Goal: Task Accomplishment & Management: Complete application form

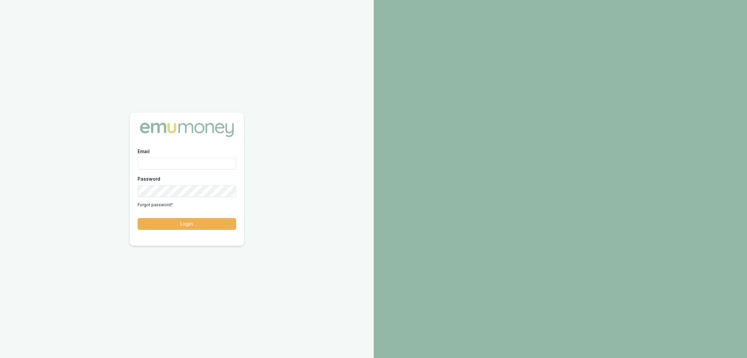
click at [163, 162] on input "Email" at bounding box center [187, 164] width 98 height 12
type input "robyn.adams@emumoney.com.au"
click at [172, 222] on button "Login" at bounding box center [187, 224] width 98 height 12
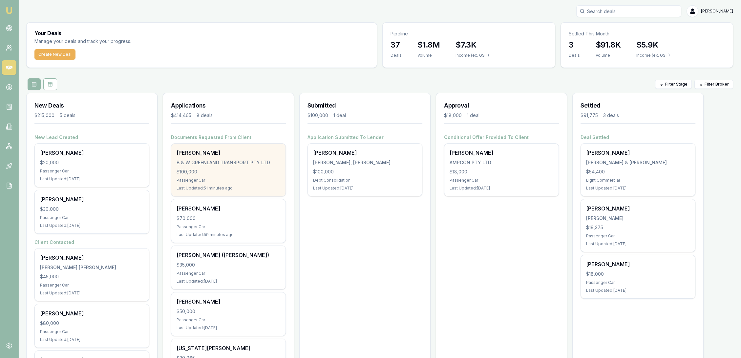
click at [205, 171] on div "$100,000" at bounding box center [229, 172] width 104 height 7
click at [218, 172] on div "$100,000" at bounding box center [229, 172] width 104 height 7
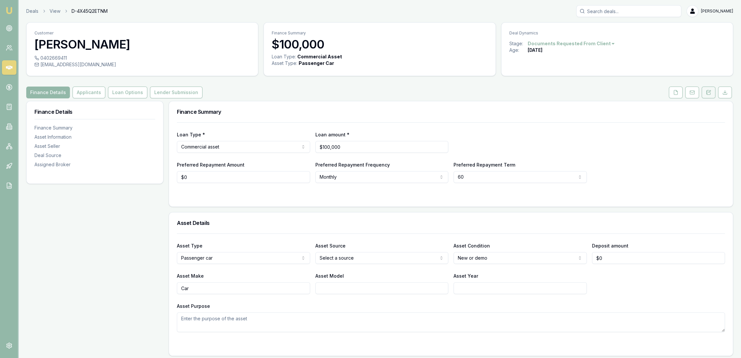
click at [712, 91] on button at bounding box center [709, 93] width 14 height 12
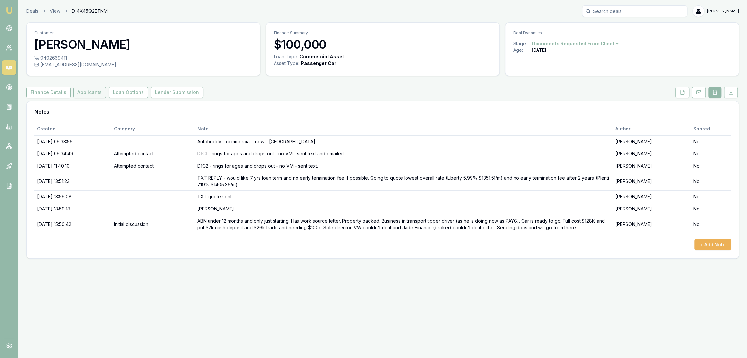
click at [85, 91] on button "Applicants" at bounding box center [89, 93] width 33 height 12
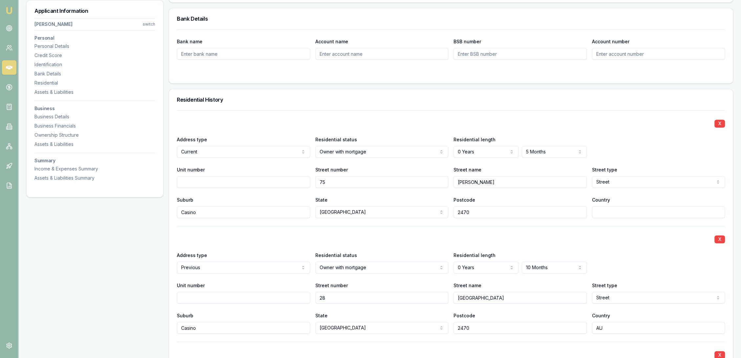
scroll to position [620, 0]
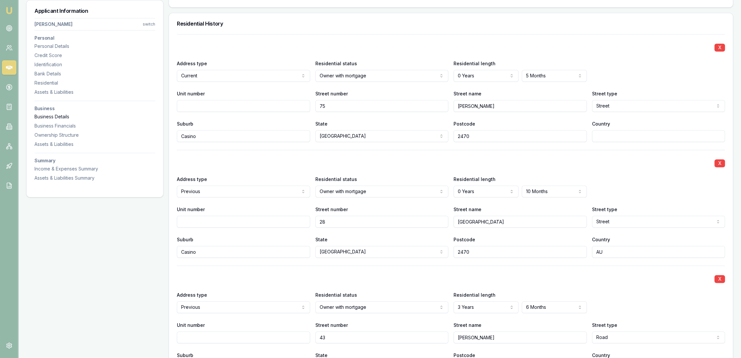
click at [60, 117] on div "Business Details" at bounding box center [94, 117] width 121 height 7
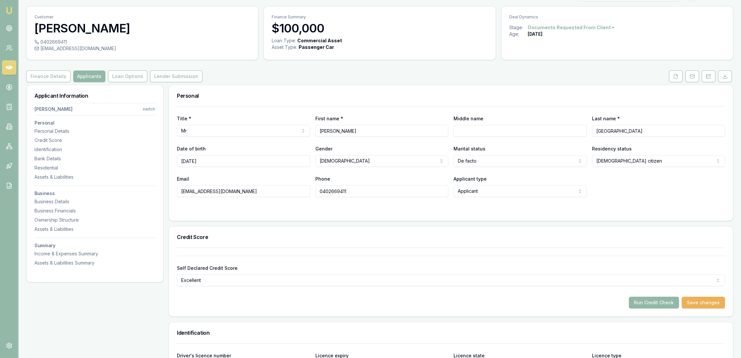
scroll to position [14, 0]
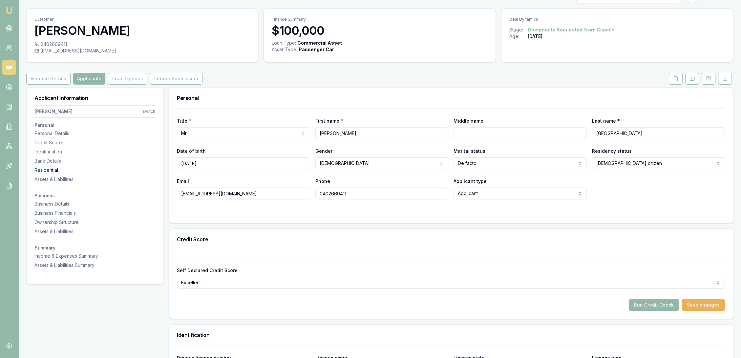
click at [58, 169] on div "Residential" at bounding box center [94, 170] width 121 height 7
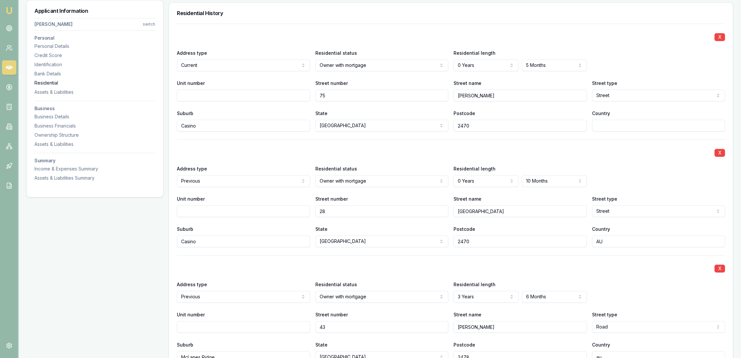
scroll to position [632, 0]
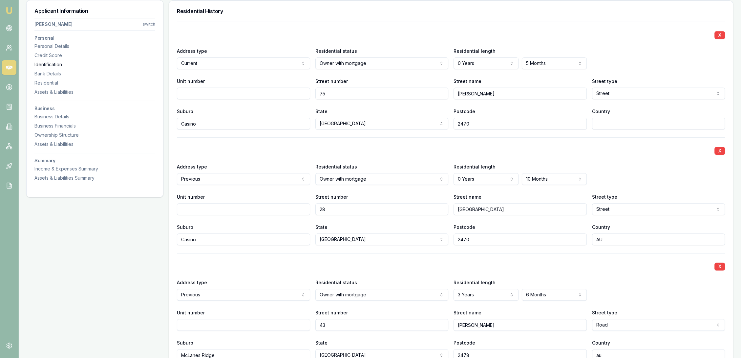
click at [49, 64] on div "Identification" at bounding box center [94, 64] width 121 height 7
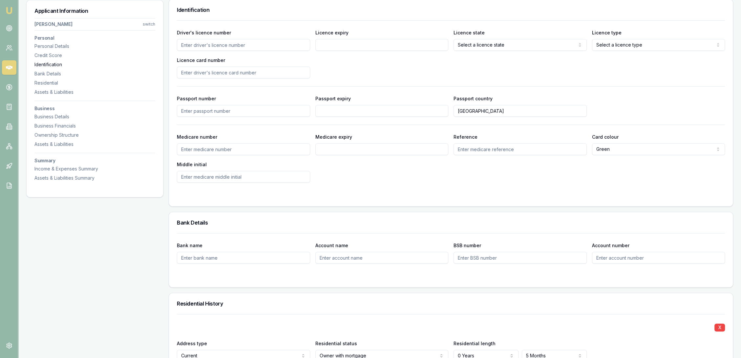
scroll to position [338, 0]
drag, startPoint x: 198, startPoint y: 152, endPoint x: 198, endPoint y: 147, distance: 4.6
click at [198, 152] on input "Medicare number" at bounding box center [243, 151] width 133 height 12
type input "2828895842"
type input "06/28"
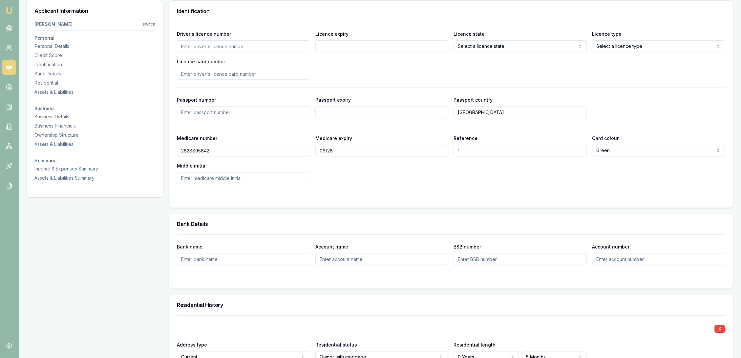
type input "1"
drag, startPoint x: 275, startPoint y: 46, endPoint x: 272, endPoint y: 48, distance: 3.7
click at [275, 46] on input "Driver's licence number" at bounding box center [243, 46] width 133 height 12
type input "6534GR"
type input "26/10/26"
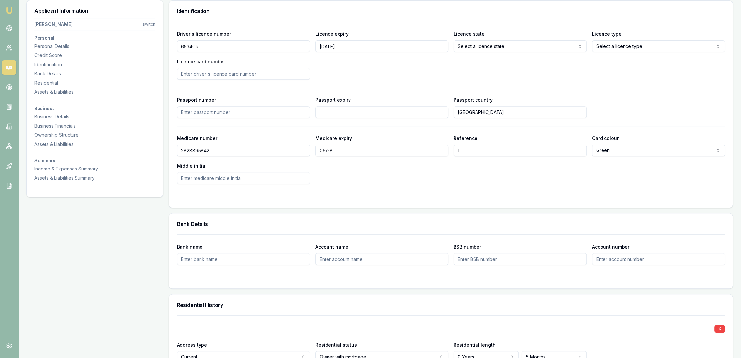
click at [342, 45] on input "26/10/26" at bounding box center [381, 46] width 133 height 12
type input "26/10/29"
select select "OPEN_LICENCE"
type input "2060765307"
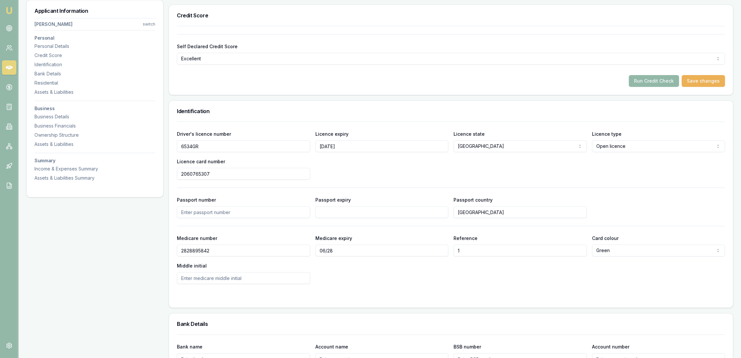
scroll to position [228, 0]
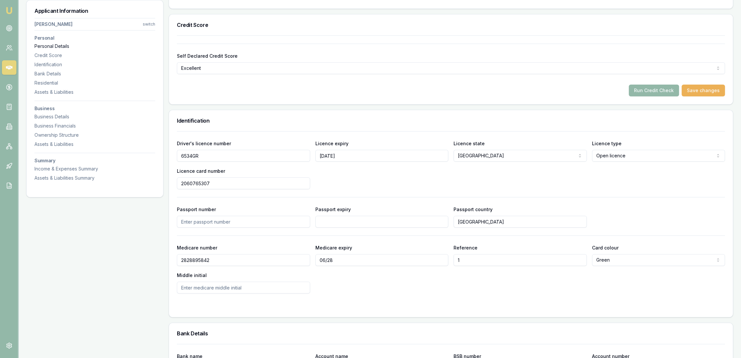
click at [57, 48] on div "Personal Details" at bounding box center [94, 46] width 121 height 7
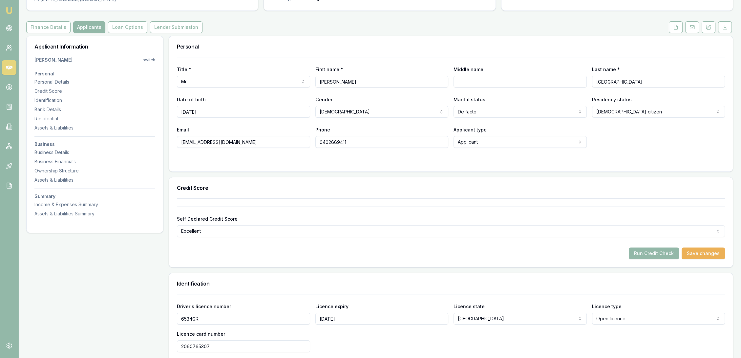
scroll to position [0, 0]
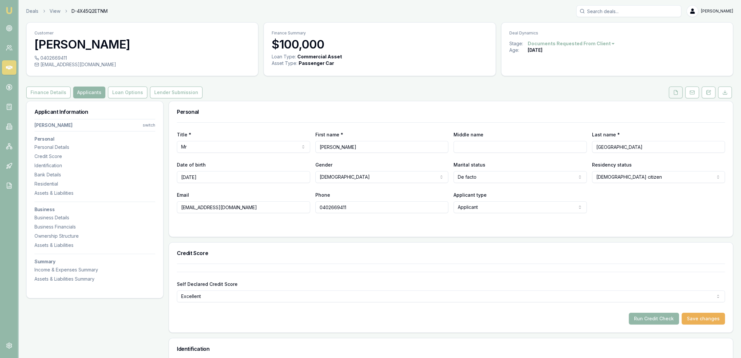
drag, startPoint x: 677, startPoint y: 89, endPoint x: 672, endPoint y: 89, distance: 5.0
click at [677, 89] on button at bounding box center [676, 93] width 14 height 12
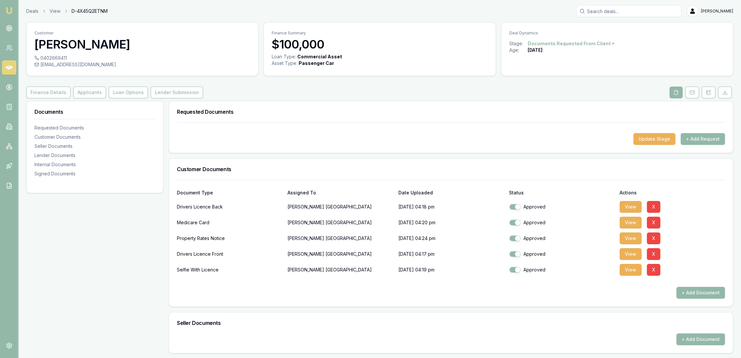
click at [517, 205] on button "button" at bounding box center [515, 207] width 12 height 7
checkbox input "false"
click at [518, 255] on button "button" at bounding box center [515, 254] width 12 height 7
click at [621, 237] on button "View" at bounding box center [631, 239] width 22 height 12
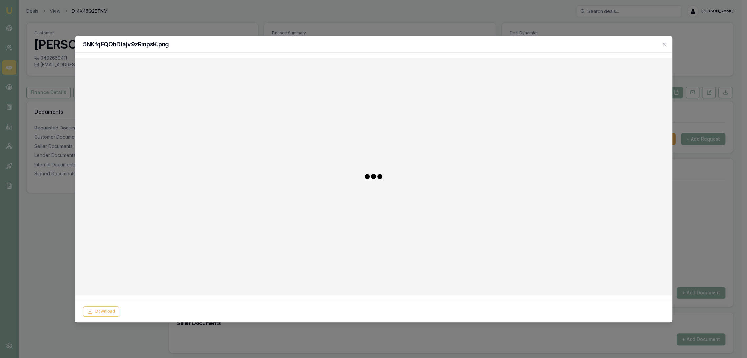
checkbox input "true"
checkbox input "false"
click at [667, 45] on div "5NKfqFQObDtajv9zRmpsK.png" at bounding box center [373, 44] width 597 height 17
click at [664, 45] on icon "button" at bounding box center [663, 43] width 5 height 5
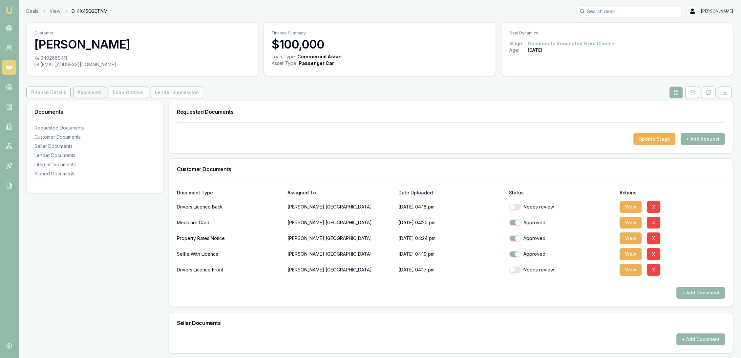
click at [93, 88] on button "Applicants" at bounding box center [89, 93] width 33 height 12
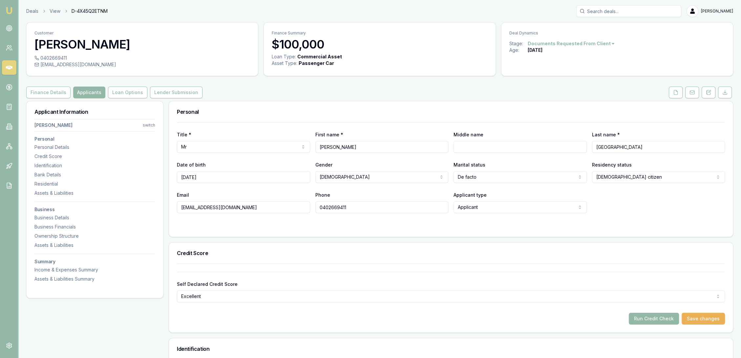
click at [89, 90] on button "Applicants" at bounding box center [89, 93] width 32 height 12
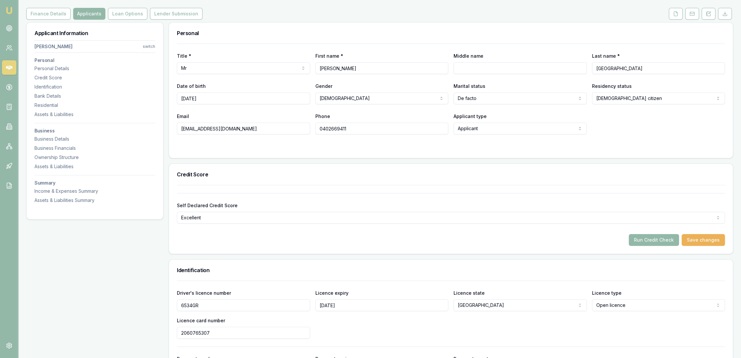
scroll to position [182, 0]
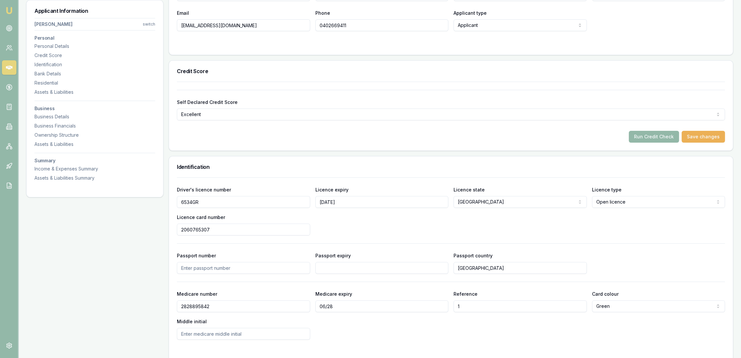
drag, startPoint x: 244, startPoint y: 201, endPoint x: 79, endPoint y: 207, distance: 164.9
drag, startPoint x: 352, startPoint y: 201, endPoint x: 282, endPoint y: 201, distance: 70.6
click at [282, 201] on div "Driver's licence number Licence expiry 26/10/29 Licence state NSW NSW VIC QLD S…" at bounding box center [451, 211] width 548 height 50
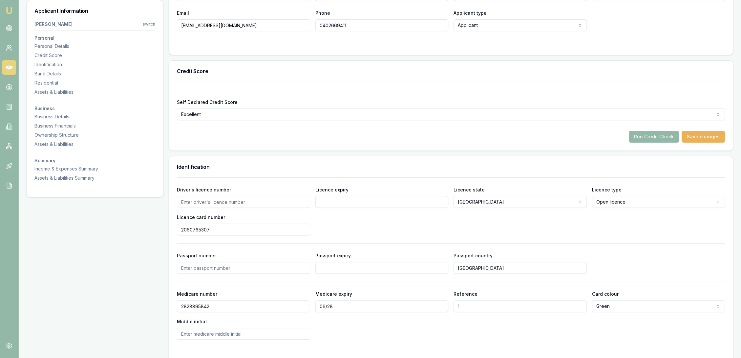
drag, startPoint x: 205, startPoint y: 227, endPoint x: 168, endPoint y: 230, distance: 36.9
click at [376, 235] on div "Driver's licence number Licence expiry Licence state NSW NSW VIC QLD SA WA TAS …" at bounding box center [451, 259] width 548 height 162
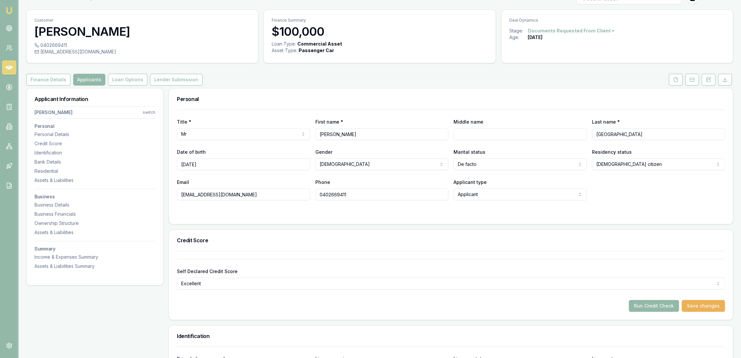
scroll to position [0, 0]
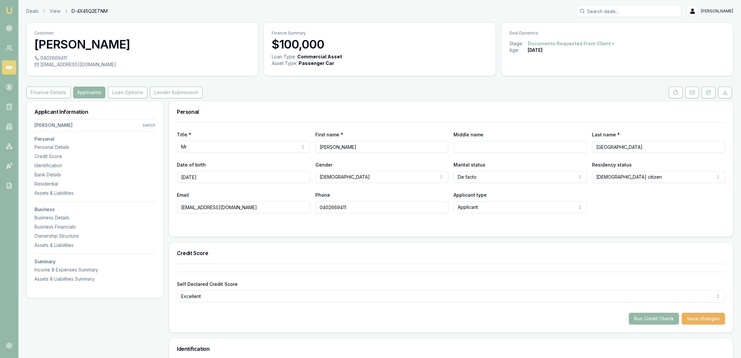
drag, startPoint x: 675, startPoint y: 91, endPoint x: 618, endPoint y: 136, distance: 72.9
click at [675, 91] on icon at bounding box center [675, 92] width 5 height 5
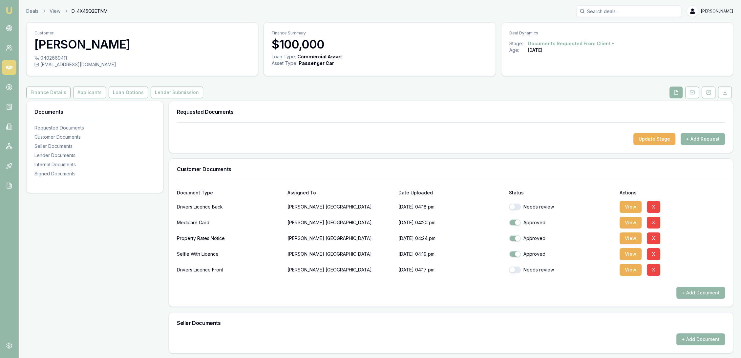
click at [710, 137] on button "+ Add Request" at bounding box center [703, 139] width 44 height 12
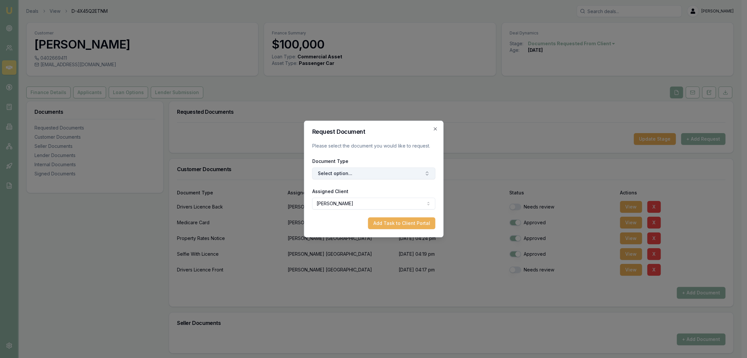
click at [359, 175] on button "Select option..." at bounding box center [373, 174] width 123 height 12
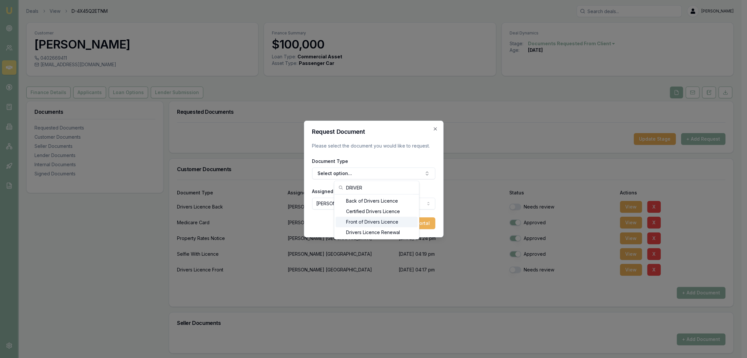
type input "DRIVER"
click at [358, 219] on div "Front of Drivers Licence" at bounding box center [376, 222] width 82 height 11
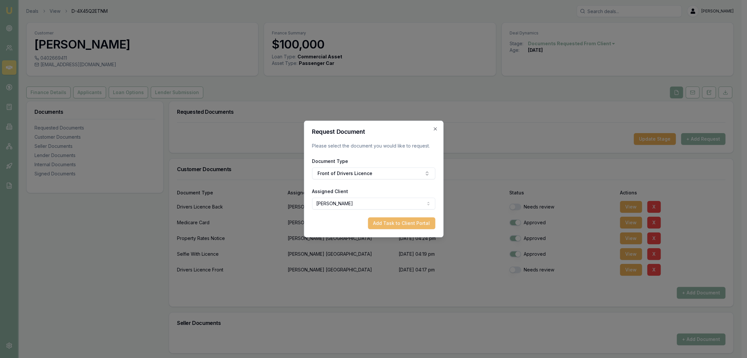
click at [405, 224] on button "Add Task to Client Portal" at bounding box center [401, 224] width 67 height 12
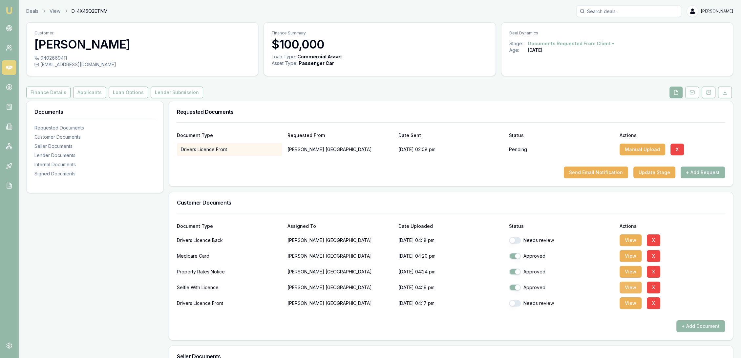
click at [627, 286] on button "View" at bounding box center [631, 288] width 22 height 12
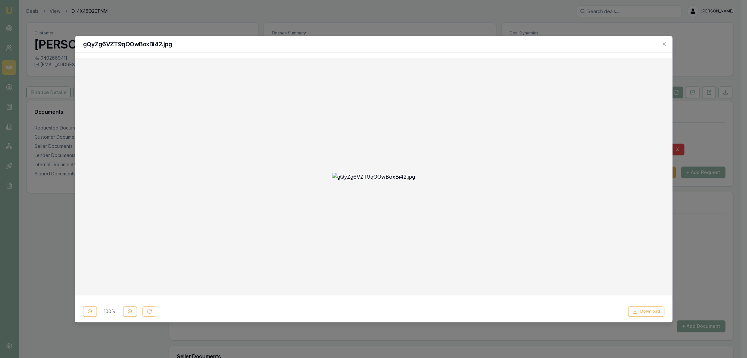
click at [664, 43] on icon "button" at bounding box center [663, 43] width 5 height 5
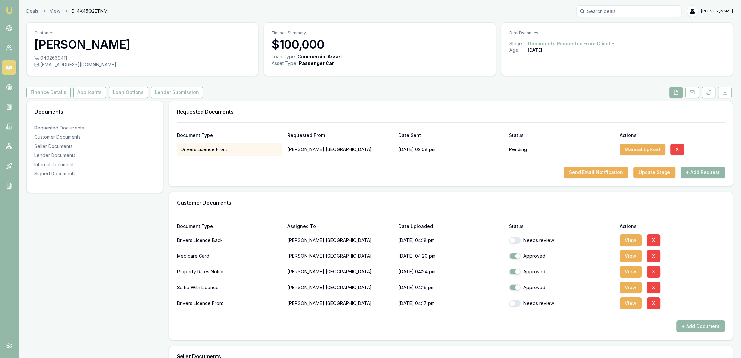
click at [700, 169] on button "+ Add Request" at bounding box center [703, 173] width 44 height 12
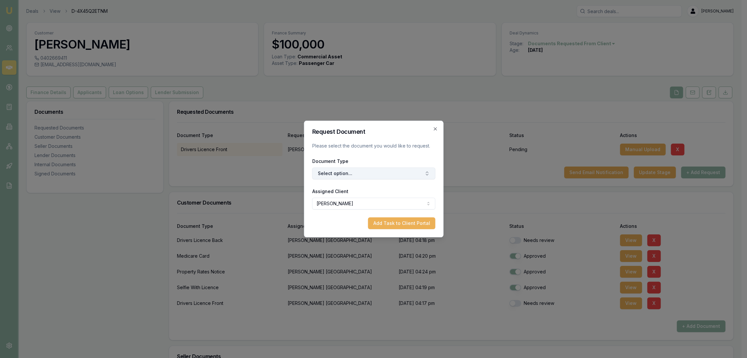
drag, startPoint x: 346, startPoint y: 175, endPoint x: 351, endPoint y: 170, distance: 7.2
click at [348, 172] on button "Select option..." at bounding box center [373, 174] width 123 height 12
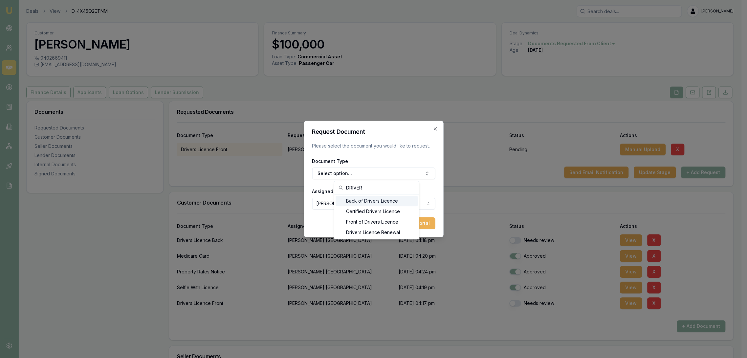
type input "DRIVER"
click at [354, 201] on div "Back of Drivers Licence" at bounding box center [376, 201] width 82 height 11
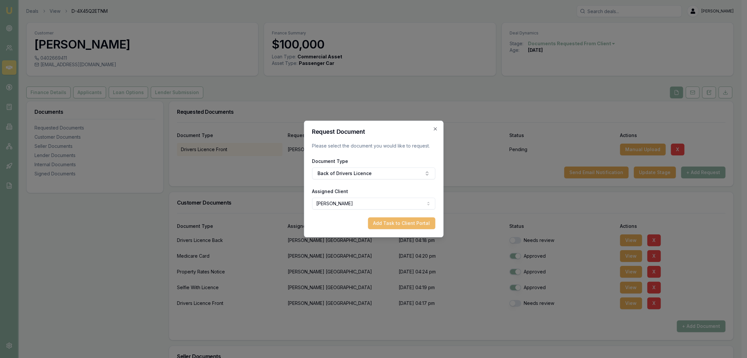
click at [407, 224] on button "Add Task to Client Portal" at bounding box center [401, 224] width 67 height 12
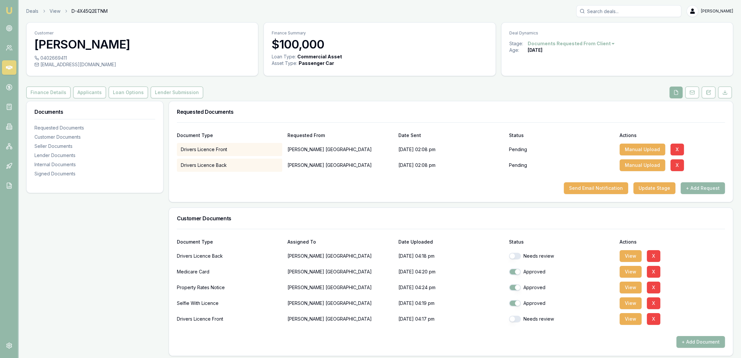
click at [680, 94] on button at bounding box center [675, 93] width 13 height 12
click at [711, 93] on button at bounding box center [709, 93] width 14 height 12
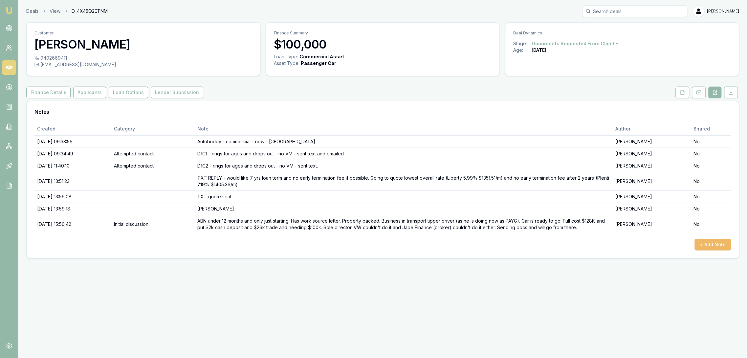
click at [714, 247] on button "+ Add Note" at bounding box center [712, 245] width 36 height 12
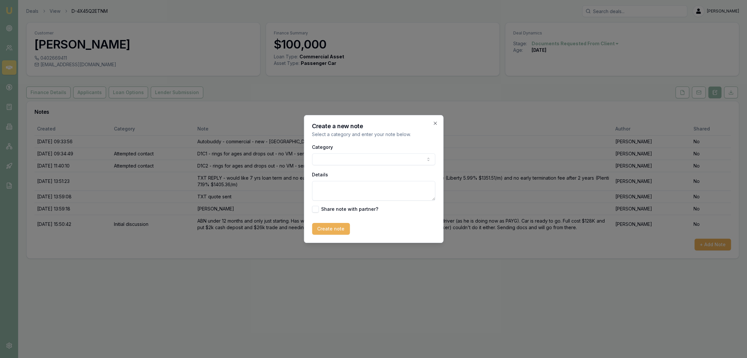
click at [341, 159] on body "Emu Broker Deals View D-4X45Q2ETNM Robyn Adams Toggle Menu Customer Brett Green…" at bounding box center [373, 179] width 747 height 358
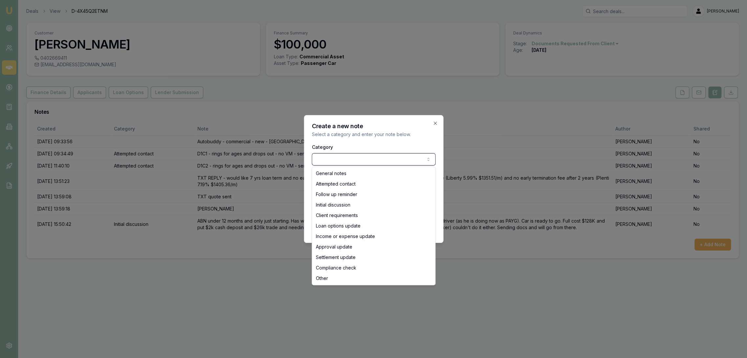
click at [341, 159] on body "Emu Broker Deals View D-4X45Q2ETNM Robyn Adams Toggle Menu Customer Brett Green…" at bounding box center [373, 179] width 747 height 358
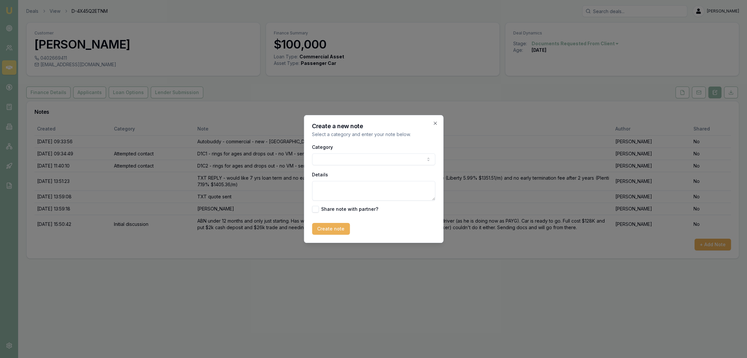
click at [329, 186] on textarea "Details" at bounding box center [373, 191] width 123 height 20
type textarea "WRONG DL - incorrect DL uploaded. Requested his DL be uploaded instead. Other d…"
click at [314, 229] on button "Create note" at bounding box center [331, 229] width 38 height 12
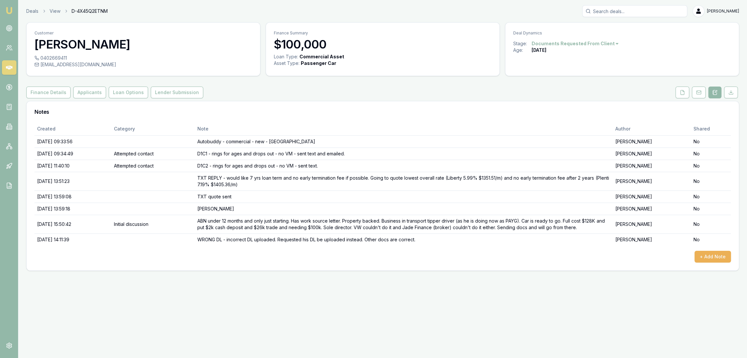
drag, startPoint x: 87, startPoint y: 92, endPoint x: 0, endPoint y: 117, distance: 90.4
click at [87, 92] on button "Applicants" at bounding box center [89, 93] width 33 height 12
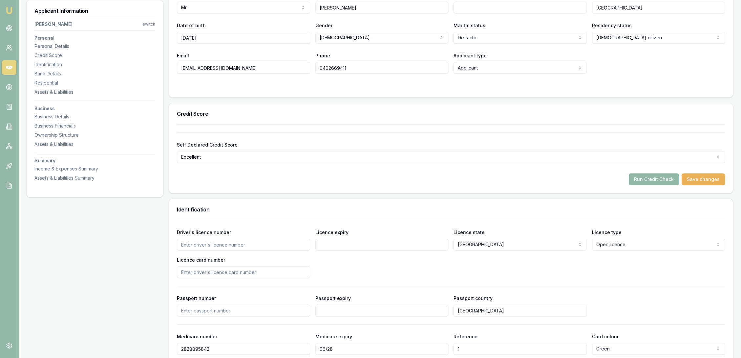
scroll to position [182, 0]
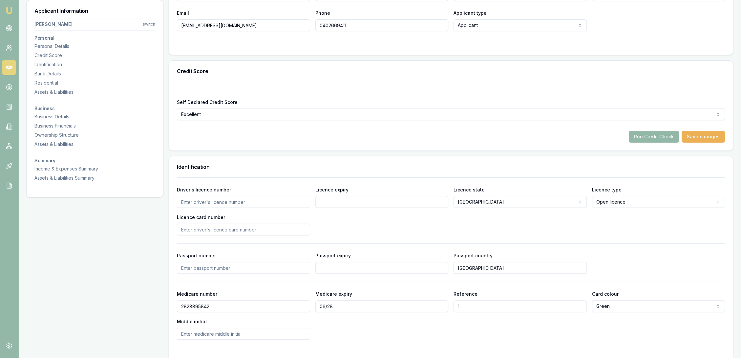
click at [208, 202] on input "Driver's licence number" at bounding box center [243, 202] width 133 height 12
type input "8216CB"
type input "[DATE]"
type input "2059503232"
click at [375, 225] on div "Driver's licence number 8216CB Licence expiry 16/10/29 Licence state NSW NSW VI…" at bounding box center [451, 211] width 548 height 50
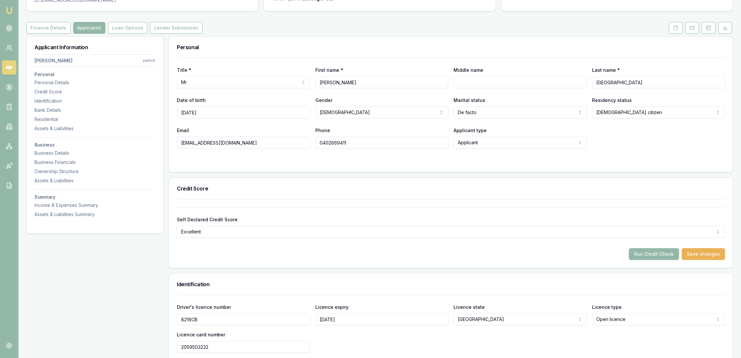
scroll to position [73, 0]
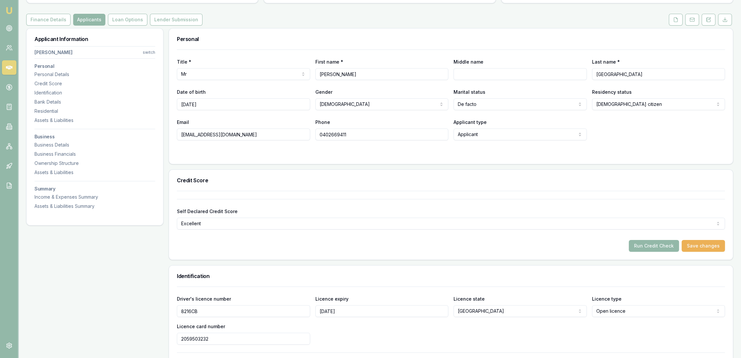
drag, startPoint x: 711, startPoint y: 22, endPoint x: 670, endPoint y: 44, distance: 46.2
click at [711, 22] on button at bounding box center [709, 20] width 14 height 12
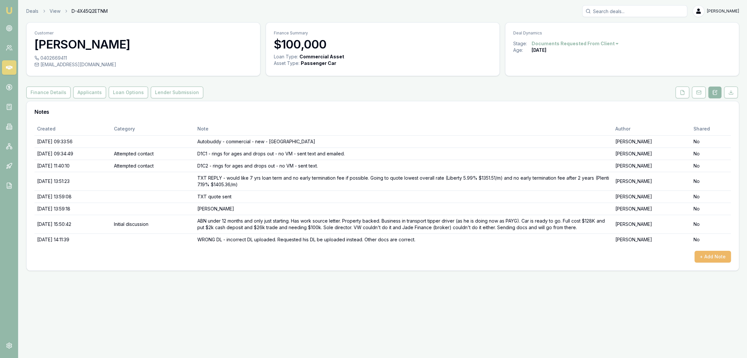
click at [711, 261] on button "+ Add Note" at bounding box center [712, 257] width 36 height 12
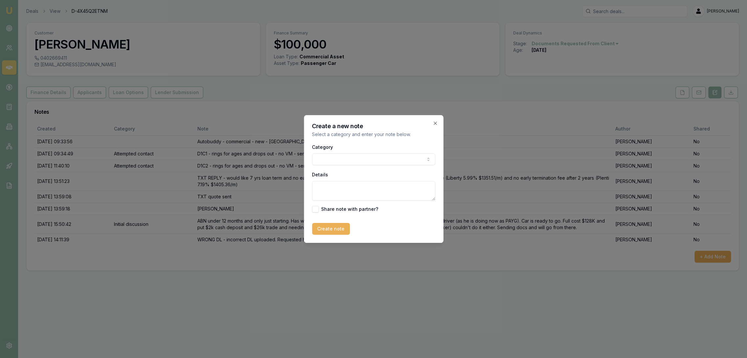
click at [336, 159] on body "Emu Broker Deals View D-4X45Q2ETNM Robyn Adams Toggle Menu Customer Brett Green…" at bounding box center [373, 179] width 747 height 358
click at [349, 159] on body "Emu Broker Deals View D-4X45Q2ETNM Robyn Adams Toggle Menu Customer Brett Green…" at bounding box center [373, 179] width 747 height 358
click at [329, 189] on textarea "Details" at bounding box center [373, 191] width 123 height 20
type textarea "l"
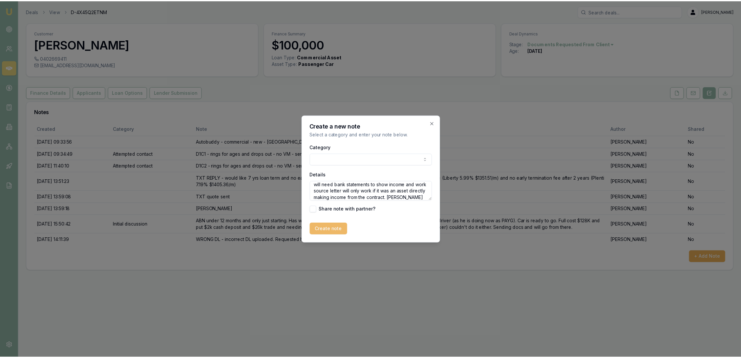
scroll to position [22, 0]
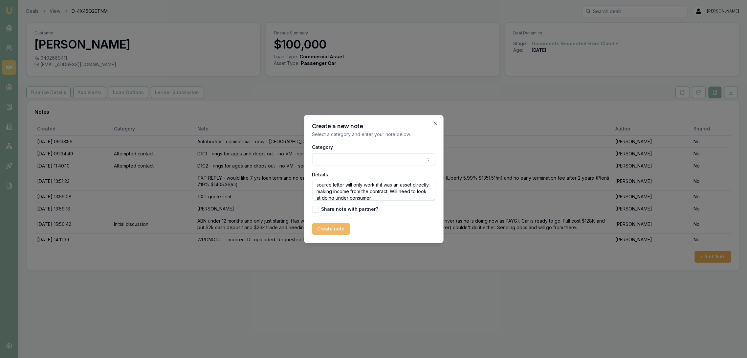
type textarea "FINANCIER INVESTIGATION - with not having any current trading won't be able to …"
click at [328, 228] on button "Create note" at bounding box center [331, 229] width 38 height 12
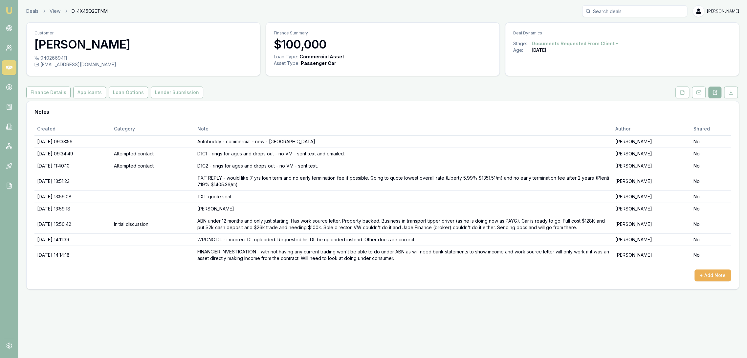
click at [11, 12] on img at bounding box center [9, 11] width 8 height 8
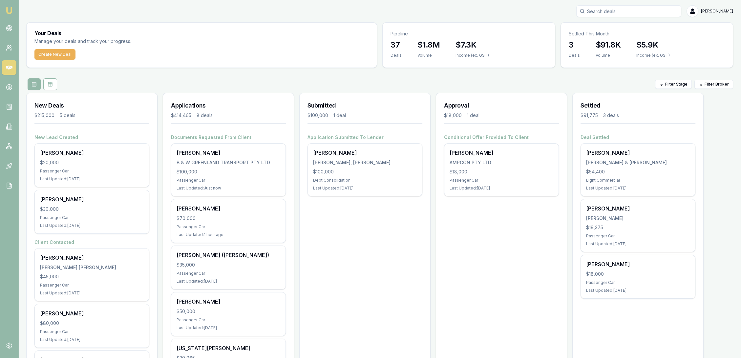
click at [11, 10] on img at bounding box center [9, 11] width 8 height 8
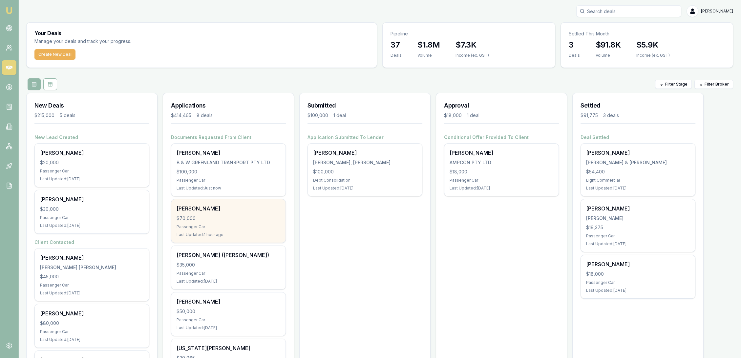
click at [198, 209] on div "Vera Rosyana" at bounding box center [229, 209] width 104 height 8
click at [223, 216] on div "$70,000" at bounding box center [229, 218] width 104 height 7
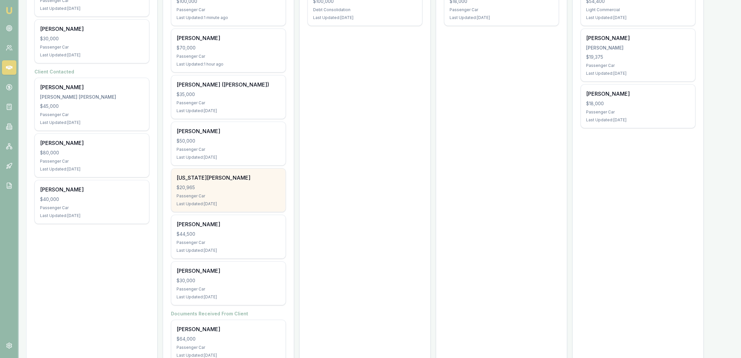
scroll to position [194, 0]
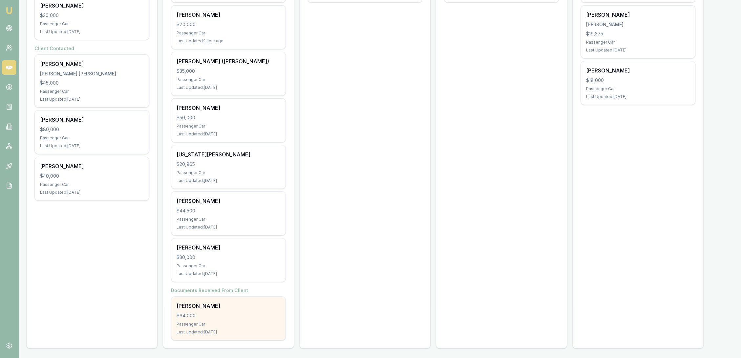
click at [206, 310] on div "Jeffrey Simmonds $64,000 Passenger Car Last Updated: 1 day ago" at bounding box center [228, 318] width 114 height 43
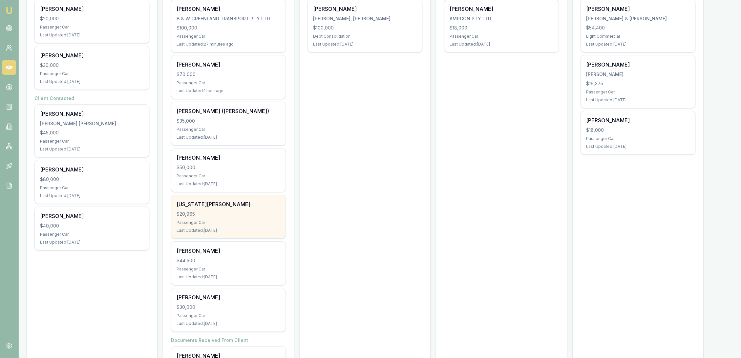
scroll to position [121, 0]
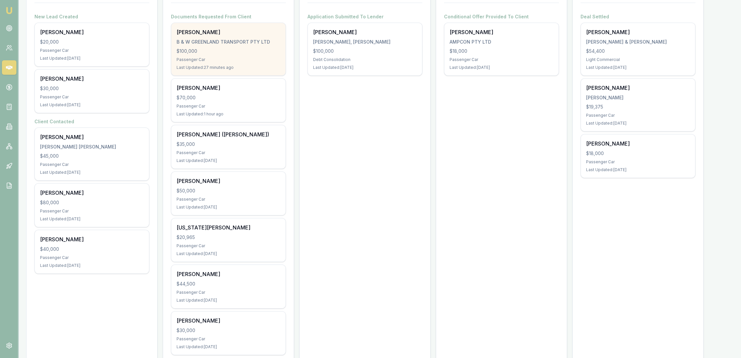
click at [214, 54] on div "Brett Greenland B & W GREENLAND TRANSPORT PTY LTD $100,000 Passenger Car Last U…" at bounding box center [228, 49] width 114 height 53
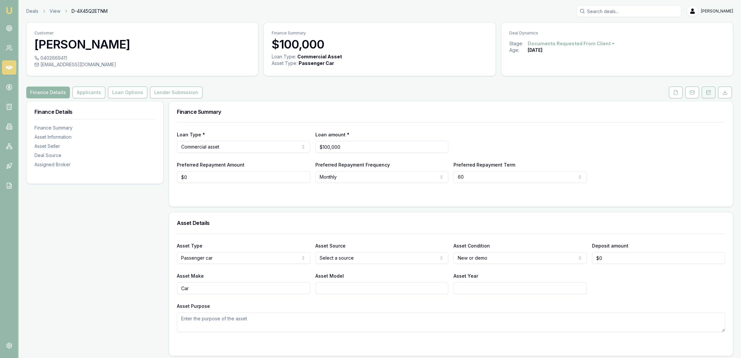
click at [710, 93] on icon at bounding box center [709, 92] width 4 height 4
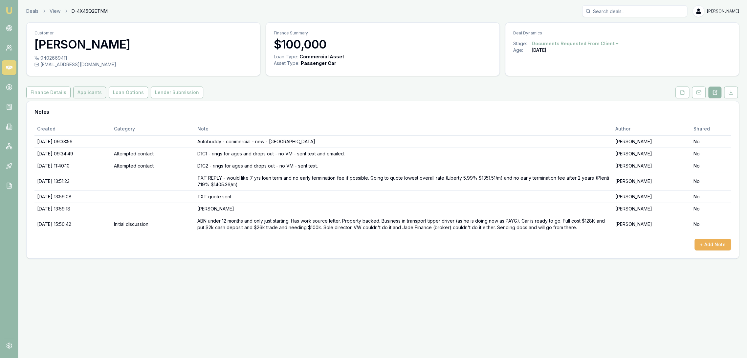
click at [94, 94] on button "Applicants" at bounding box center [89, 93] width 33 height 12
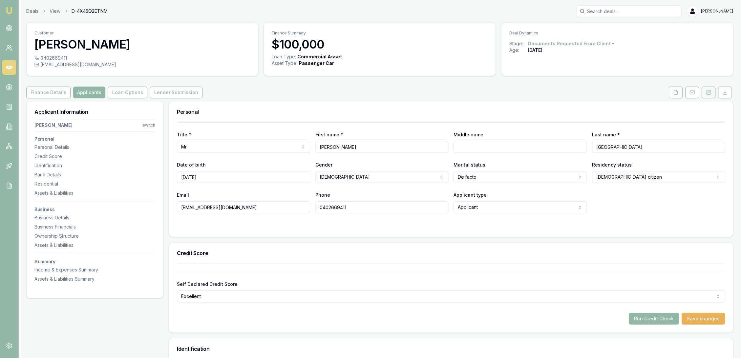
click at [710, 91] on icon at bounding box center [710, 92] width 2 height 2
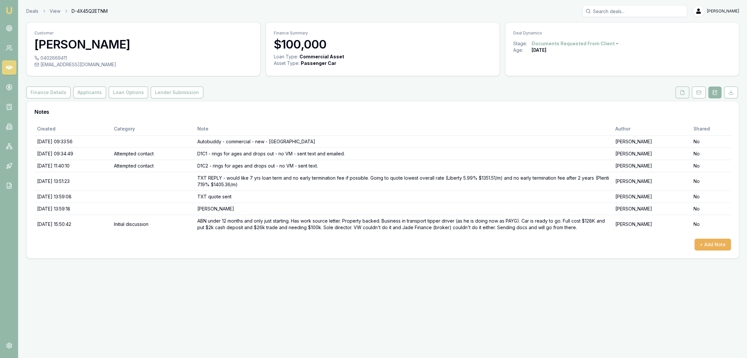
click at [678, 94] on button at bounding box center [682, 93] width 14 height 12
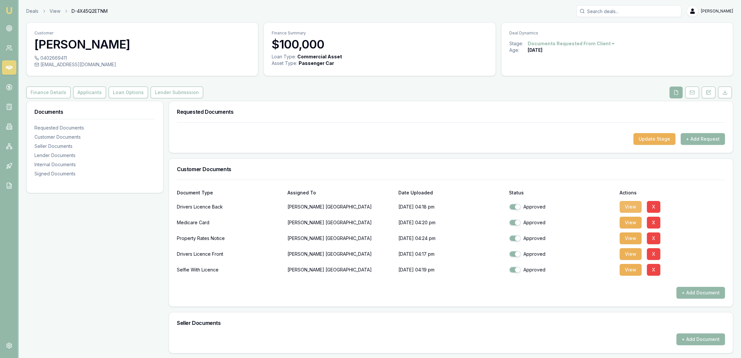
click at [633, 207] on button "View" at bounding box center [631, 207] width 22 height 12
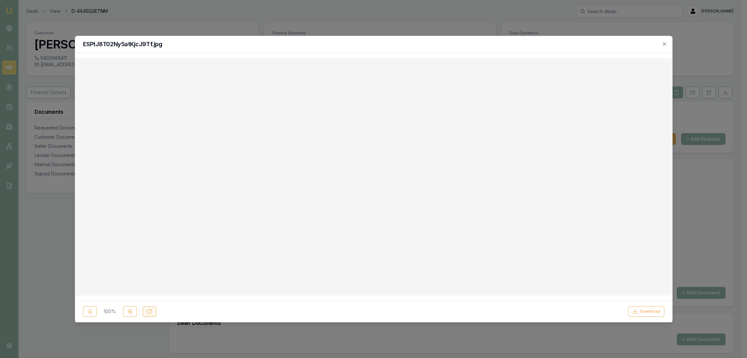
click at [144, 312] on button at bounding box center [149, 312] width 14 height 11
click at [664, 46] on icon "button" at bounding box center [663, 43] width 5 height 5
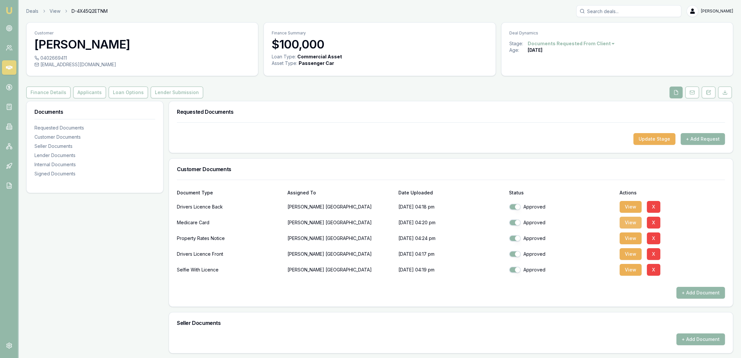
click at [631, 223] on button "View" at bounding box center [631, 223] width 22 height 12
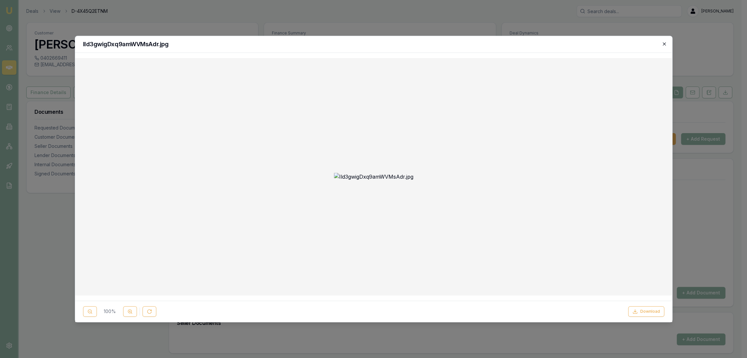
click at [666, 46] on icon "button" at bounding box center [663, 43] width 5 height 5
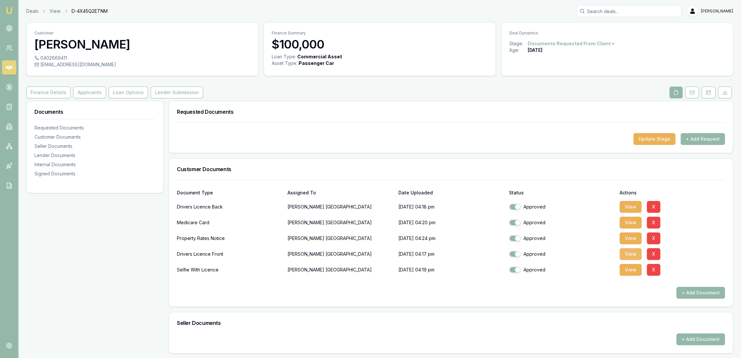
click at [628, 251] on button "View" at bounding box center [631, 254] width 22 height 12
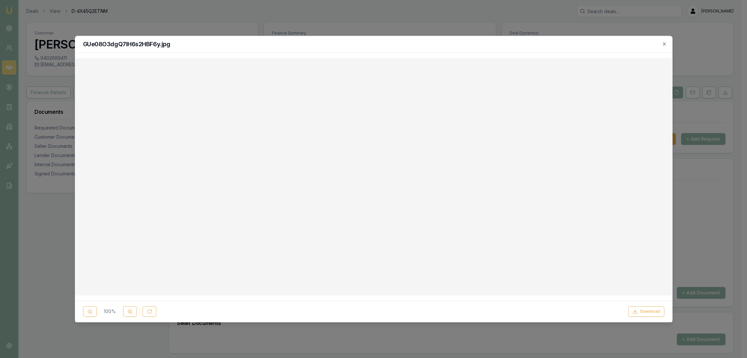
checkbox input "false"
click at [664, 42] on icon "button" at bounding box center [663, 43] width 5 height 5
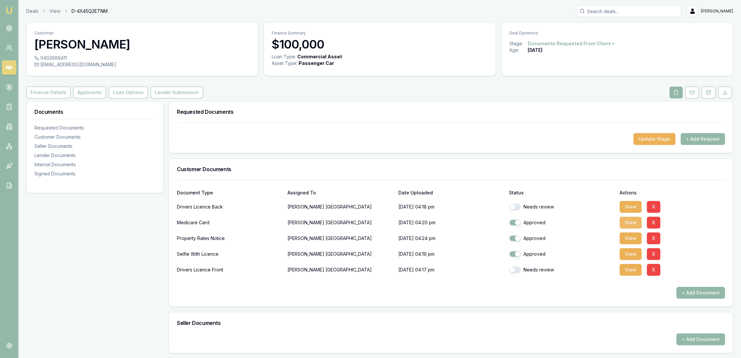
click at [629, 223] on button "View" at bounding box center [631, 223] width 22 height 12
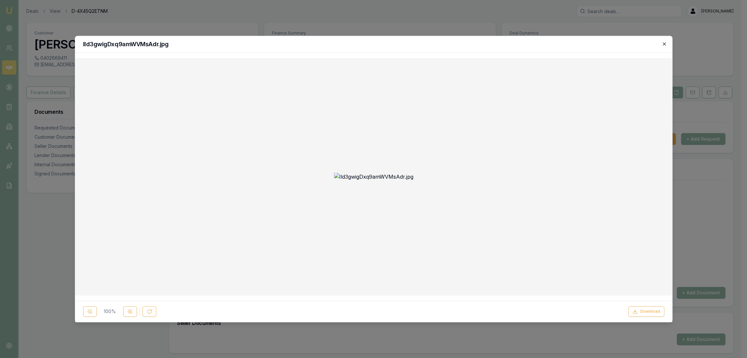
click at [664, 43] on icon "button" at bounding box center [663, 43] width 5 height 5
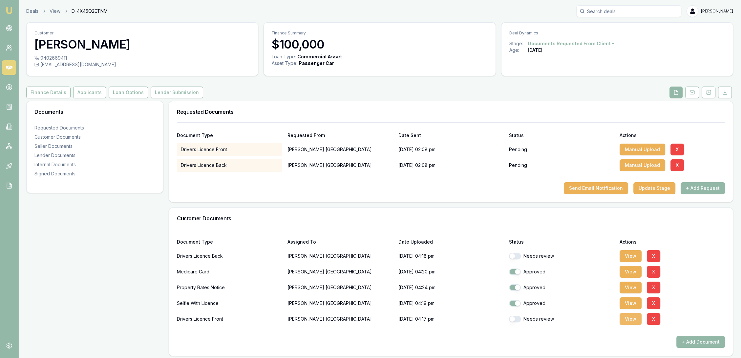
click at [629, 315] on button "View" at bounding box center [631, 319] width 22 height 12
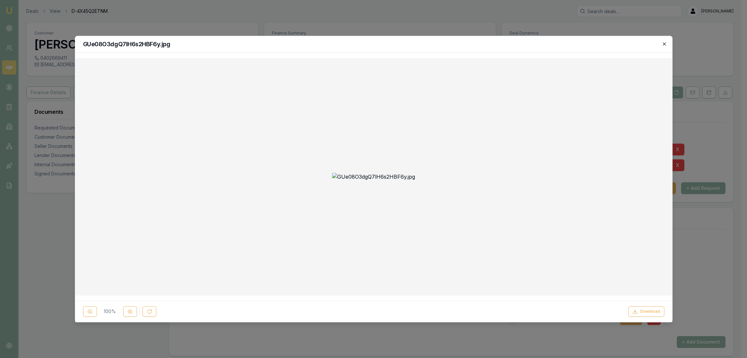
click at [664, 44] on icon "button" at bounding box center [663, 43] width 3 height 3
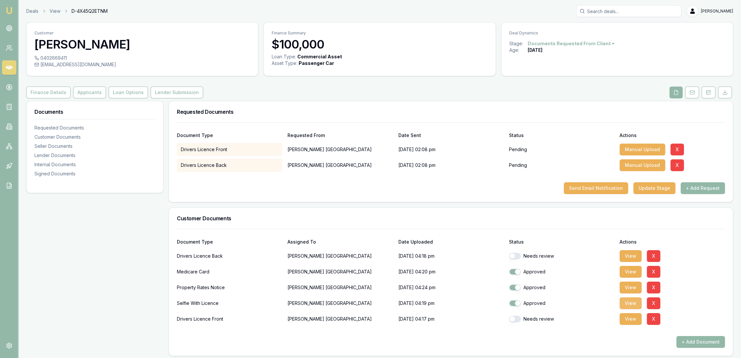
click at [634, 306] on button "View" at bounding box center [631, 304] width 22 height 12
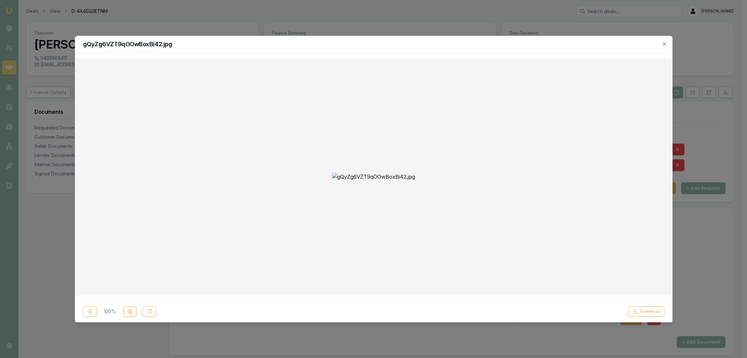
click at [131, 313] on icon at bounding box center [129, 311] width 5 height 5
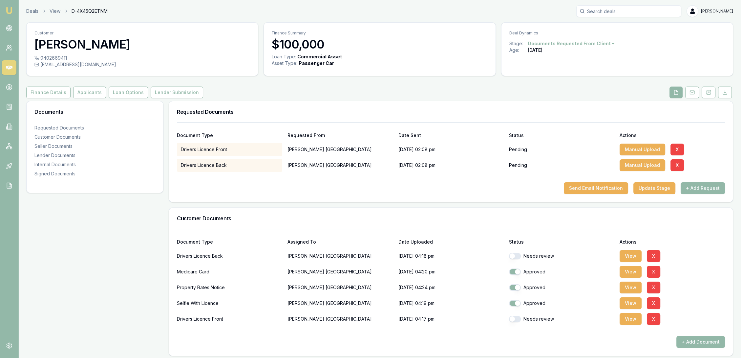
drag, startPoint x: 672, startPoint y: 86, endPoint x: 656, endPoint y: 175, distance: 90.4
click at [637, 301] on button "View" at bounding box center [631, 304] width 22 height 12
click at [585, 333] on body "Emu Broker Deals View D-4X45Q2ETNM Robyn Adams Toggle Menu Customer Brett Green…" at bounding box center [370, 179] width 741 height 358
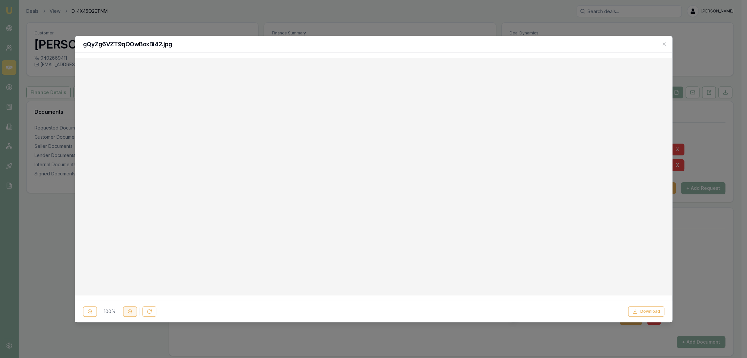
click at [128, 309] on icon at bounding box center [129, 311] width 5 height 5
click at [126, 311] on button at bounding box center [130, 312] width 14 height 11
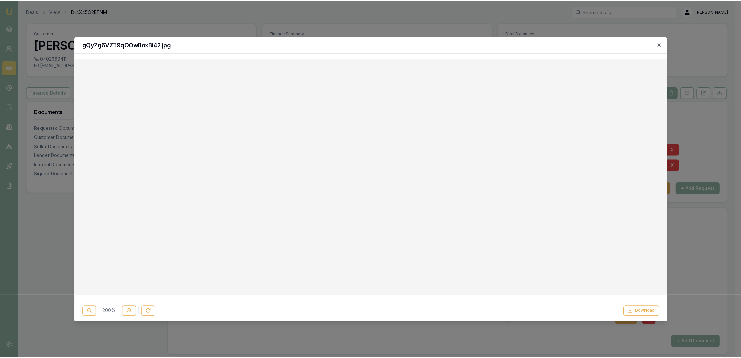
scroll to position [474, 0]
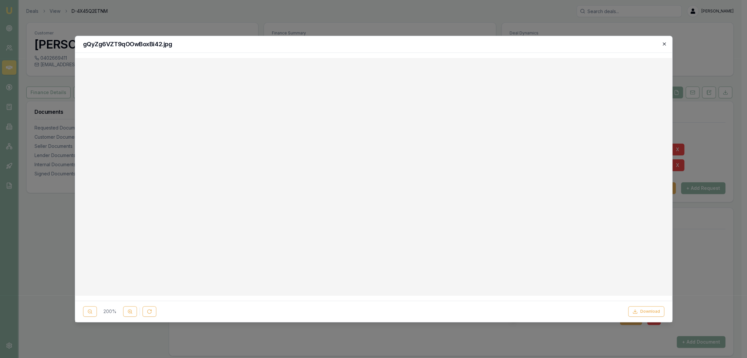
click at [664, 46] on icon "button" at bounding box center [663, 43] width 5 height 5
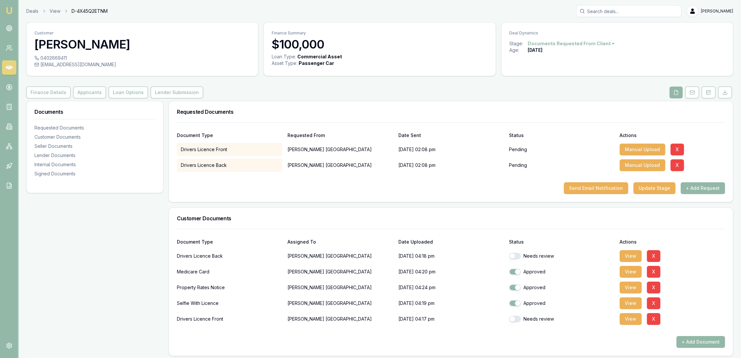
click at [575, 277] on div "Approved" at bounding box center [561, 271] width 105 height 13
click at [535, 254] on div "Needs review" at bounding box center [561, 256] width 105 height 7
click at [536, 111] on h3 "Requested Documents" at bounding box center [451, 111] width 548 height 5
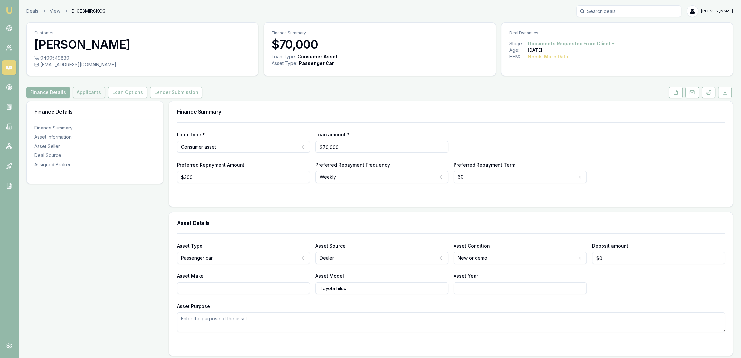
click at [86, 96] on button "Applicants" at bounding box center [89, 93] width 33 height 12
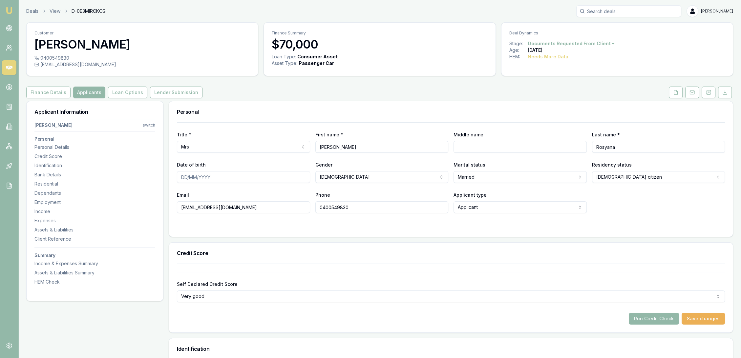
click at [186, 178] on input "Date of birth" at bounding box center [243, 177] width 133 height 12
drag, startPoint x: 214, startPoint y: 179, endPoint x: 166, endPoint y: 178, distance: 47.6
type input "31/08/1980"
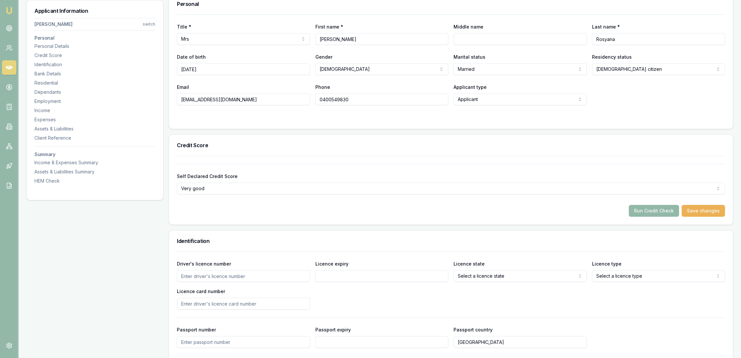
scroll to position [109, 0]
click at [208, 268] on div "Driver's licence number" at bounding box center [243, 270] width 133 height 22
click at [207, 275] on input "Driver's licence number" at bounding box center [243, 275] width 133 height 12
type input "114930795"
type input "10/6/27"
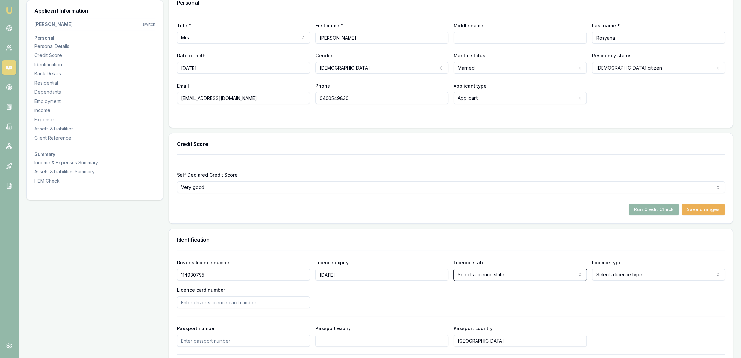
select select "QLD"
click at [609, 249] on html "Emu Broker Deals View D-0E3MIRCKCG Robyn Adams Toggle Menu Customer Vera Rosyan…" at bounding box center [370, 70] width 741 height 358
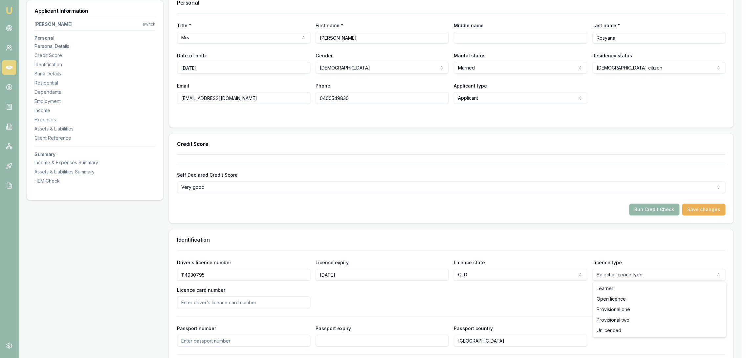
select select "OPEN_LICENCE"
click at [211, 302] on input "Licence card number" at bounding box center [243, 303] width 133 height 12
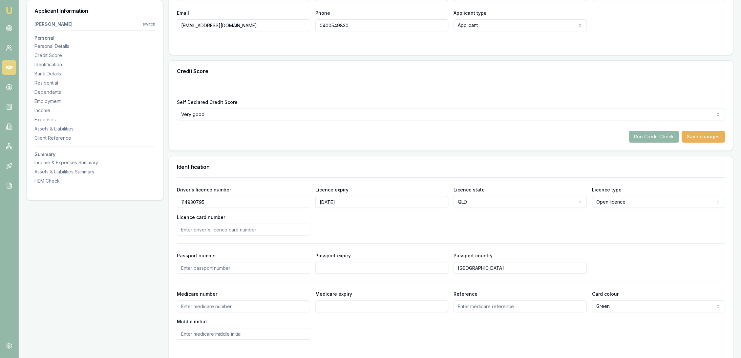
scroll to position [219, 0]
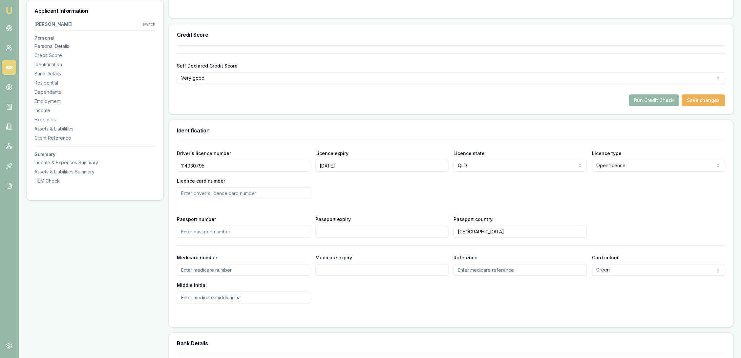
click at [218, 194] on input "Licence card number" at bounding box center [243, 193] width 133 height 12
type input "AE110F8DDE"
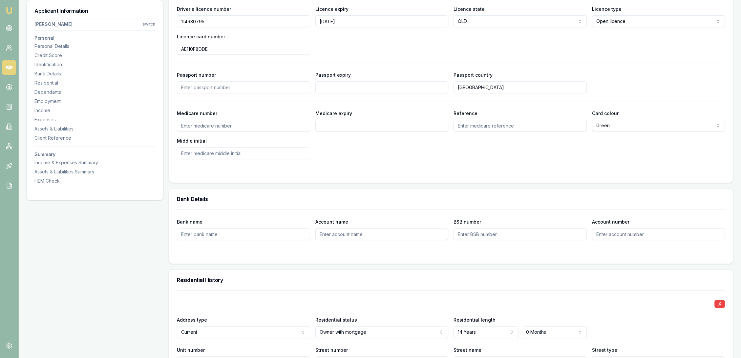
scroll to position [365, 0]
click at [37, 81] on div "Residential" at bounding box center [94, 83] width 121 height 7
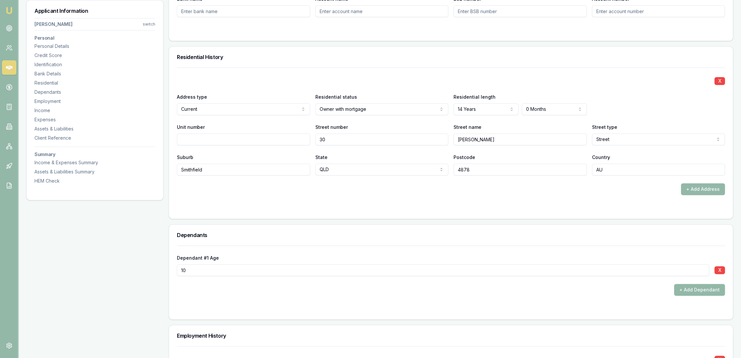
scroll to position [632, 0]
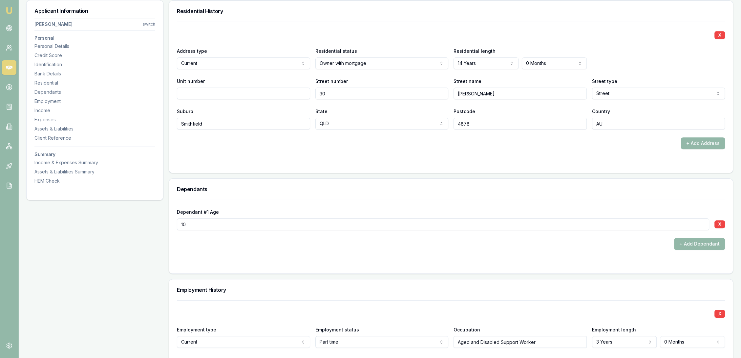
click at [339, 246] on div "+ Add Dependant" at bounding box center [451, 244] width 548 height 12
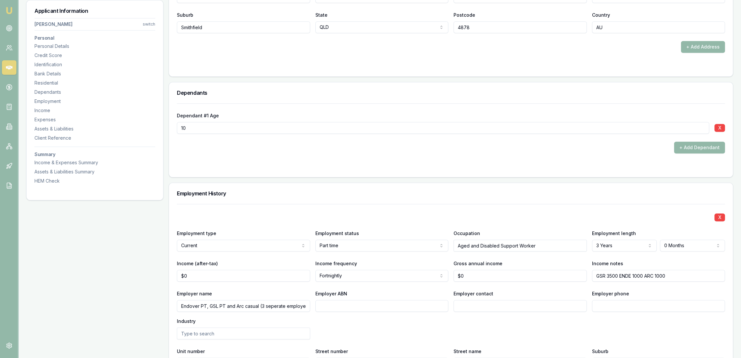
scroll to position [741, 0]
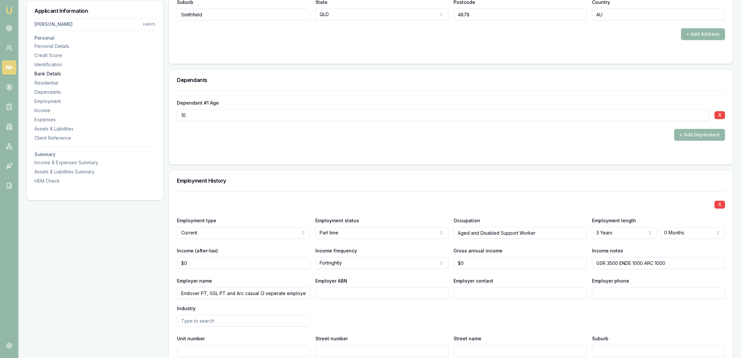
drag, startPoint x: 50, startPoint y: 65, endPoint x: 54, endPoint y: 71, distance: 8.2
click at [50, 65] on div "Identification" at bounding box center [94, 64] width 121 height 7
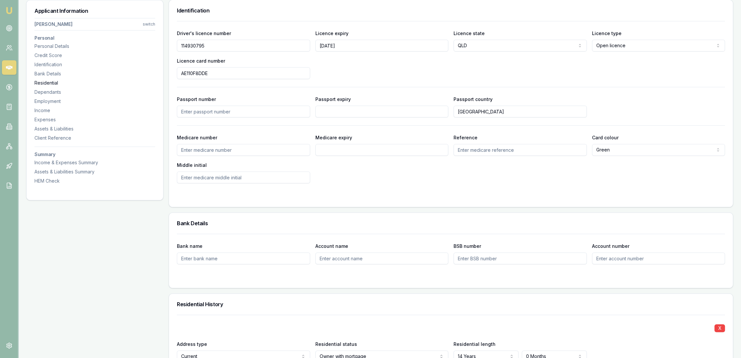
scroll to position [338, 0]
click at [211, 151] on input "Medicare number" at bounding box center [243, 151] width 133 height 12
type input "4385366988"
type input "02/28"
type input "1"
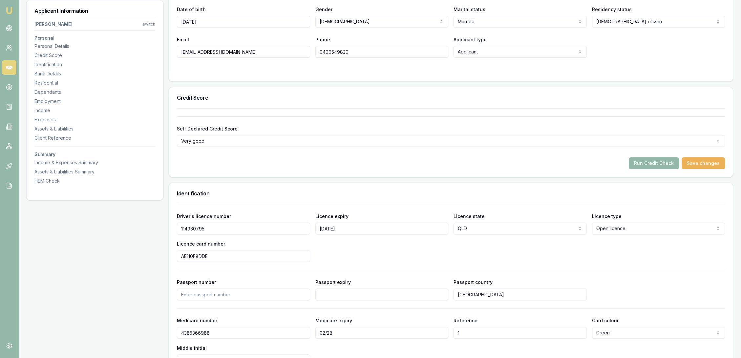
scroll to position [0, 0]
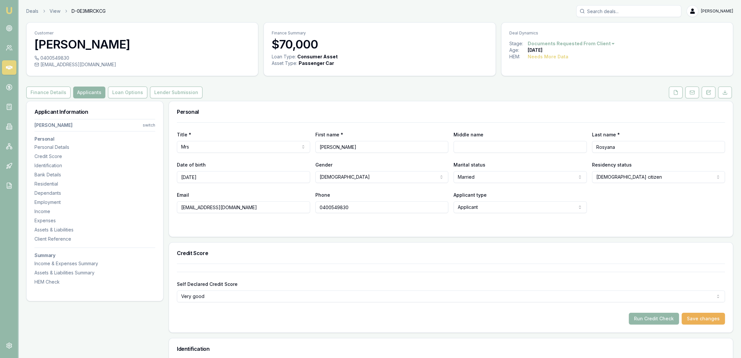
drag, startPoint x: 704, startPoint y: 94, endPoint x: 691, endPoint y: 104, distance: 17.1
click at [704, 94] on button at bounding box center [709, 93] width 14 height 12
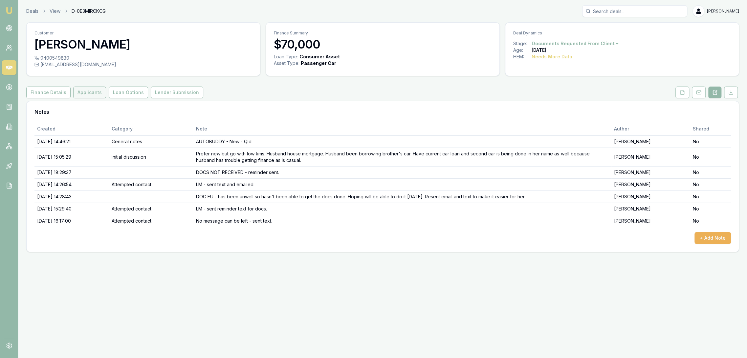
click at [85, 90] on button "Applicants" at bounding box center [89, 93] width 33 height 12
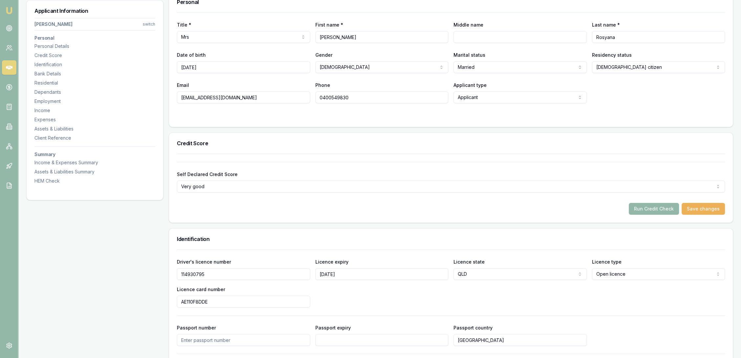
scroll to position [146, 0]
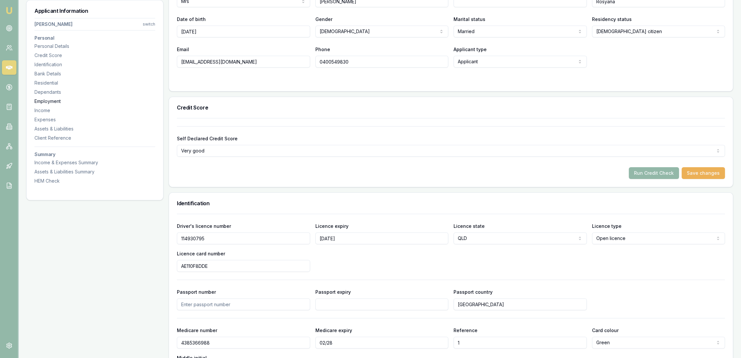
click at [47, 99] on div "Employment" at bounding box center [94, 101] width 121 height 7
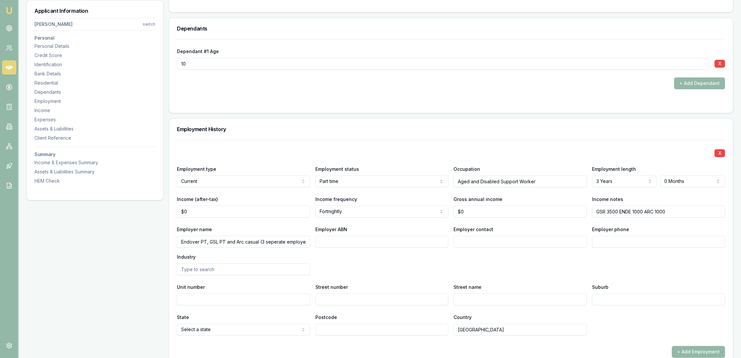
scroll to position [801, 0]
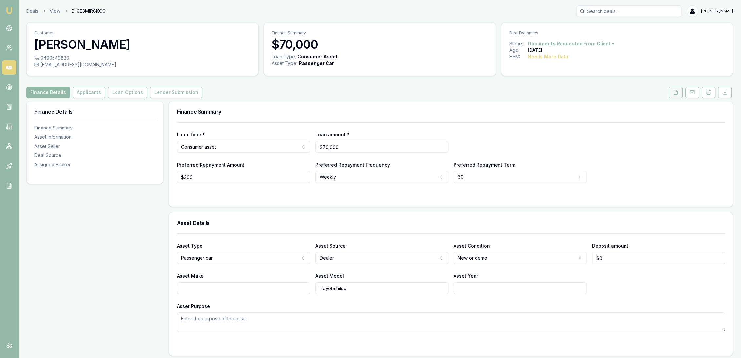
drag, startPoint x: 678, startPoint y: 95, endPoint x: 681, endPoint y: 91, distance: 4.9
click at [678, 95] on icon at bounding box center [675, 92] width 5 height 5
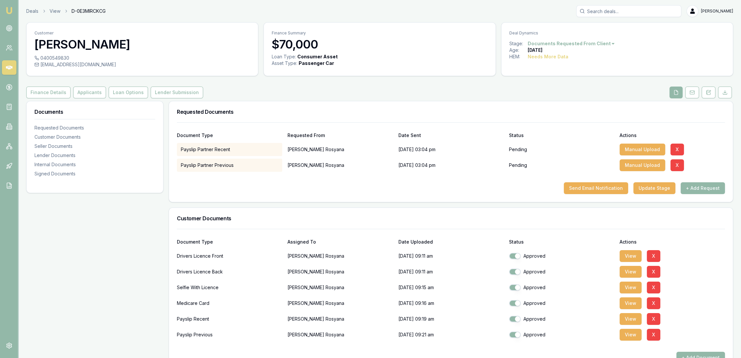
drag, startPoint x: 632, startPoint y: 257, endPoint x: 597, endPoint y: 268, distance: 37.2
click at [632, 257] on button "View" at bounding box center [631, 256] width 22 height 12
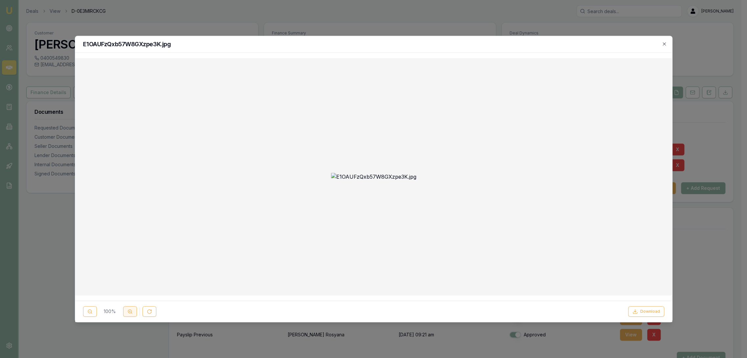
click at [130, 316] on button at bounding box center [130, 312] width 14 height 11
click at [666, 42] on icon "button" at bounding box center [663, 43] width 5 height 5
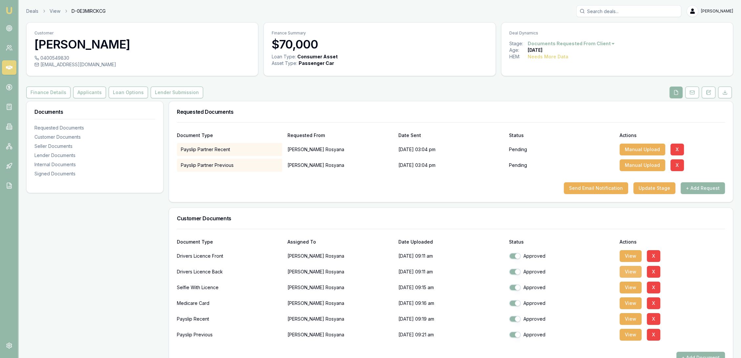
click at [631, 272] on button "View" at bounding box center [631, 272] width 22 height 12
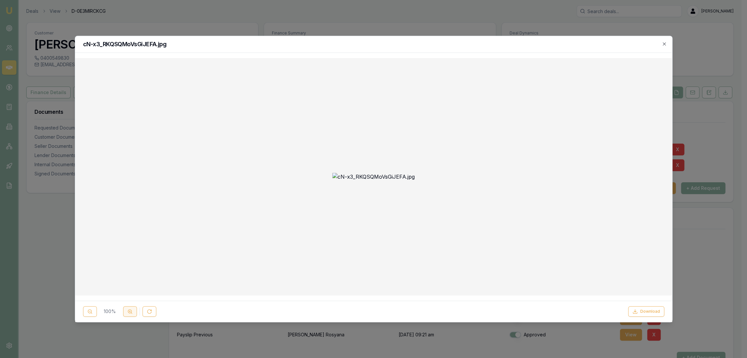
click at [128, 312] on circle at bounding box center [130, 312] width 4 height 4
click at [664, 43] on icon "button" at bounding box center [663, 43] width 5 height 5
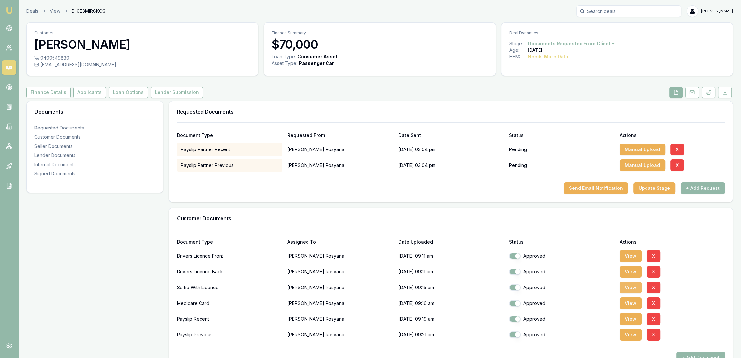
click at [632, 289] on button "View" at bounding box center [631, 288] width 22 height 12
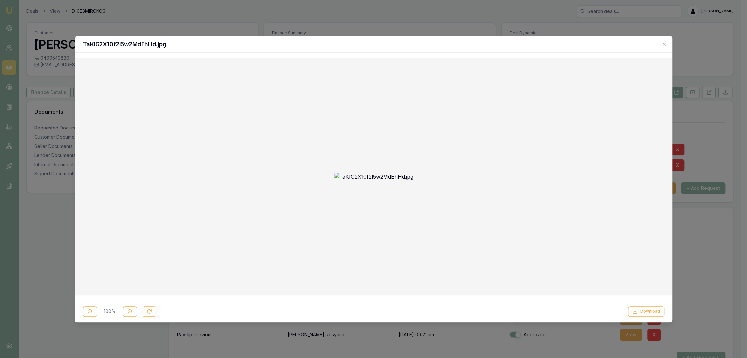
click at [662, 46] on icon "button" at bounding box center [663, 43] width 5 height 5
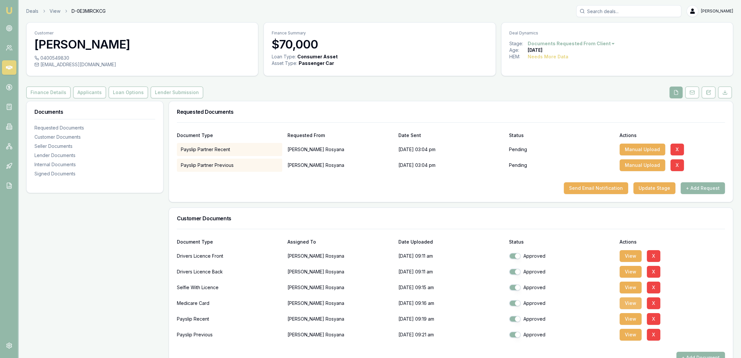
click at [629, 305] on button "View" at bounding box center [631, 304] width 22 height 12
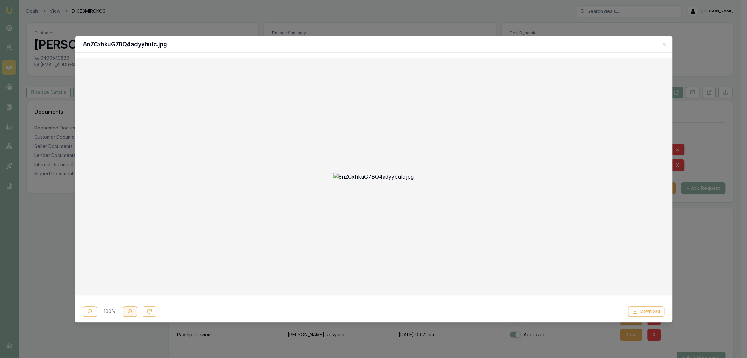
click at [135, 310] on button at bounding box center [130, 312] width 14 height 11
click at [663, 42] on icon "button" at bounding box center [663, 43] width 5 height 5
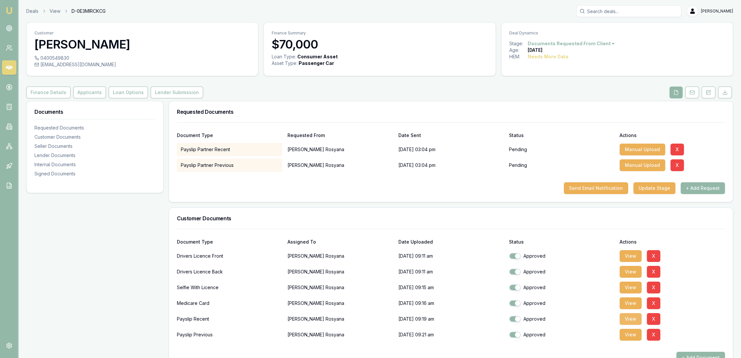
click at [622, 321] on button "View" at bounding box center [631, 319] width 22 height 12
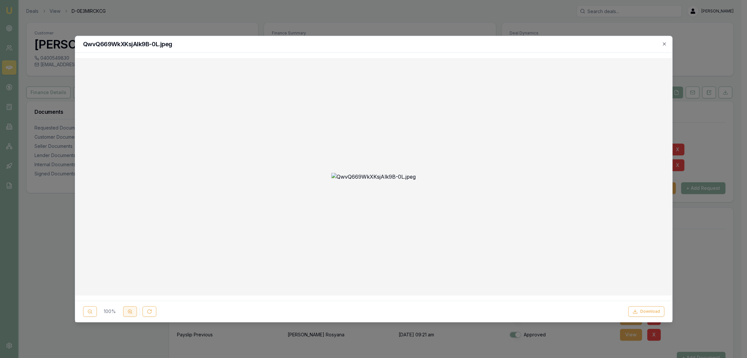
click at [130, 307] on button at bounding box center [130, 312] width 14 height 11
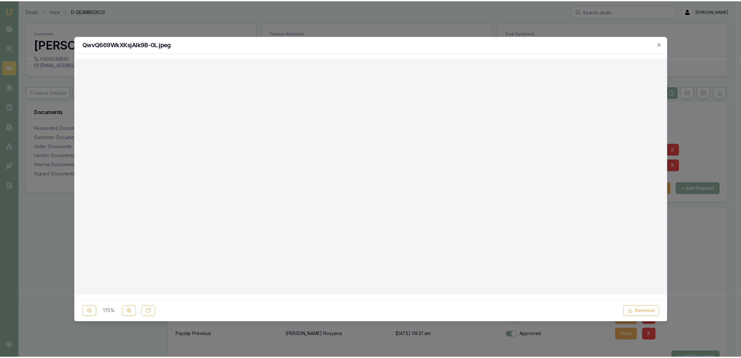
scroll to position [0, 0]
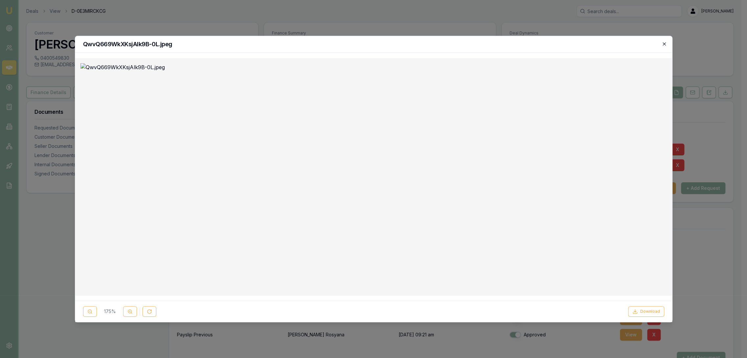
click at [663, 45] on icon "button" at bounding box center [663, 43] width 5 height 5
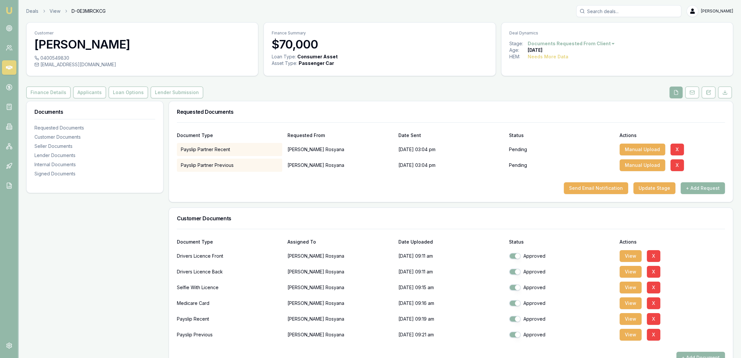
click at [703, 190] on button "+ Add Request" at bounding box center [703, 188] width 44 height 12
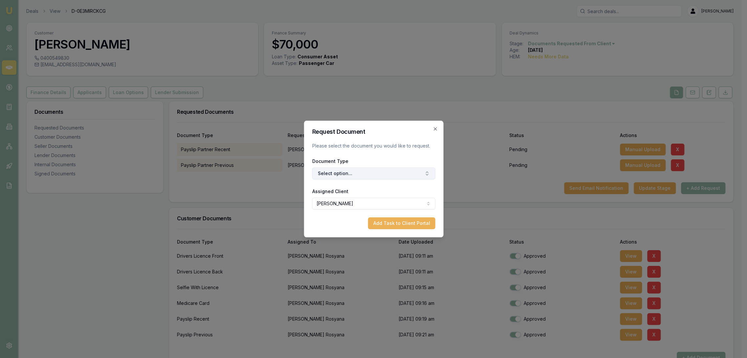
click at [361, 172] on button "Select option..." at bounding box center [373, 174] width 123 height 12
type input "other"
click at [365, 199] on div "Other Customer Document" at bounding box center [376, 201] width 82 height 11
drag, startPoint x: 385, startPoint y: 225, endPoint x: 391, endPoint y: 221, distance: 7.1
click at [386, 225] on button "Add Task to Client Portal" at bounding box center [401, 224] width 67 height 12
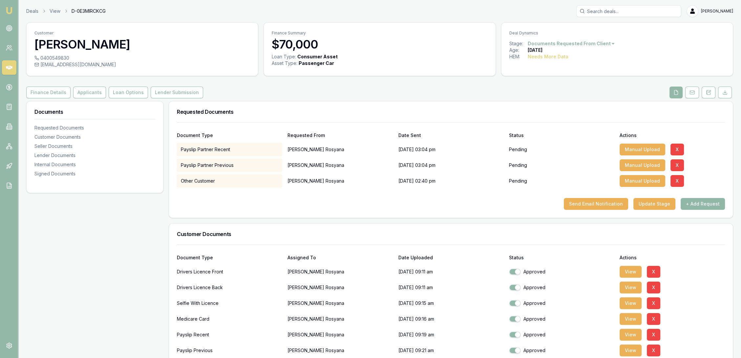
click at [705, 205] on button "+ Add Request" at bounding box center [703, 204] width 44 height 12
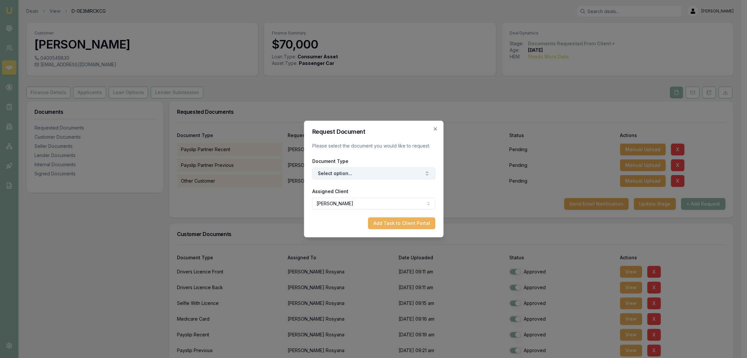
click at [352, 172] on button "Select option..." at bounding box center [373, 174] width 123 height 12
type input "other"
click at [380, 203] on div "Other Customer Document" at bounding box center [376, 201] width 82 height 11
drag, startPoint x: 392, startPoint y: 229, endPoint x: 418, endPoint y: 222, distance: 27.1
click at [392, 228] on button "Add Task to Client Portal" at bounding box center [401, 224] width 67 height 12
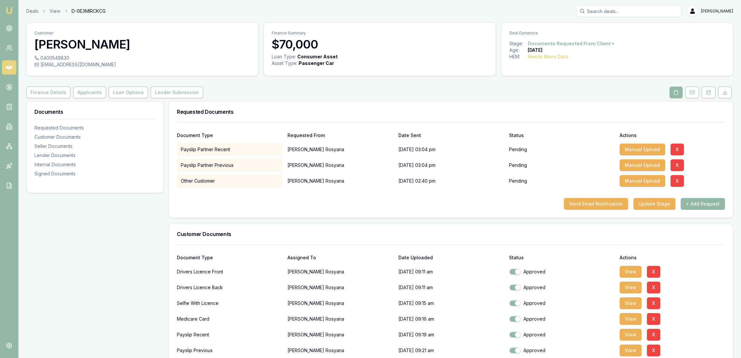
click at [701, 204] on button "+ Add Request" at bounding box center [703, 204] width 44 height 12
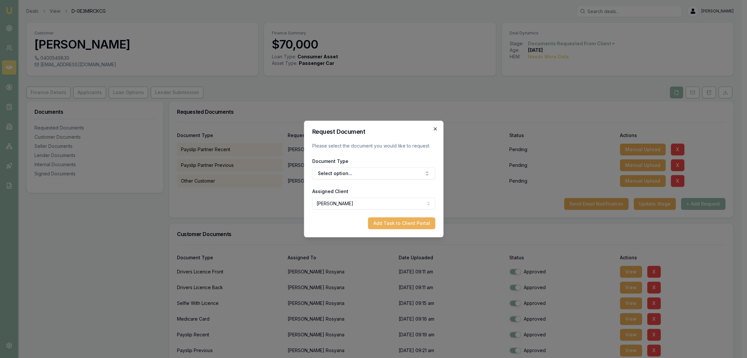
click at [434, 127] on icon "button" at bounding box center [434, 128] width 5 height 5
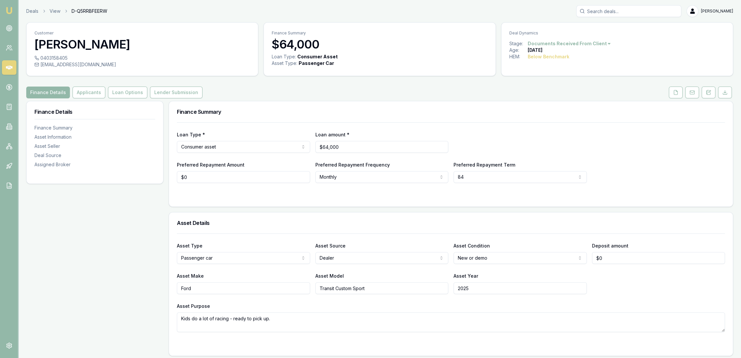
drag, startPoint x: 710, startPoint y: 93, endPoint x: 698, endPoint y: 99, distance: 13.1
click at [710, 93] on icon at bounding box center [708, 92] width 5 height 5
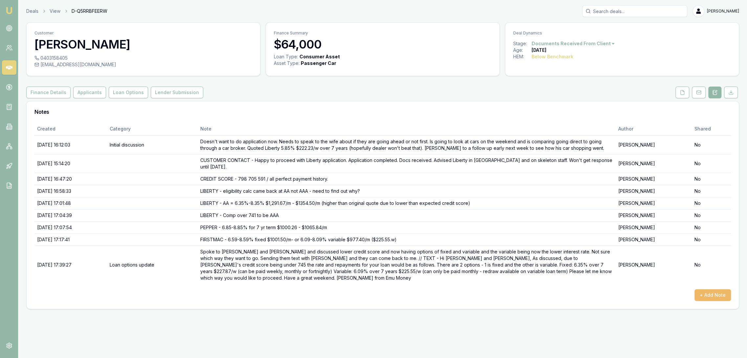
click at [707, 289] on button "+ Add Note" at bounding box center [712, 295] width 36 height 12
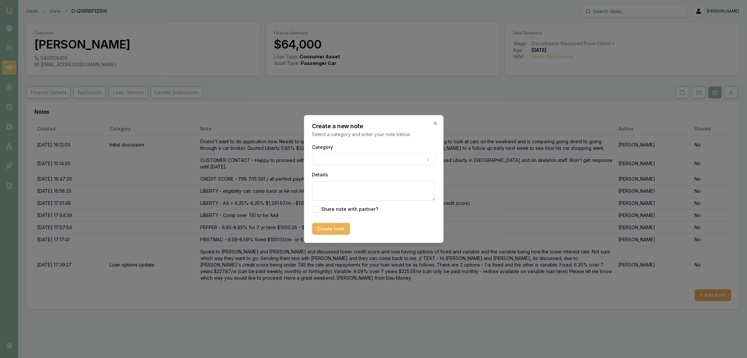
click at [333, 159] on body "Emu Broker Deals View D-Q5RRBFEERW [PERSON_NAME] Toggle Menu Customer [PERSON_N…" at bounding box center [373, 179] width 747 height 358
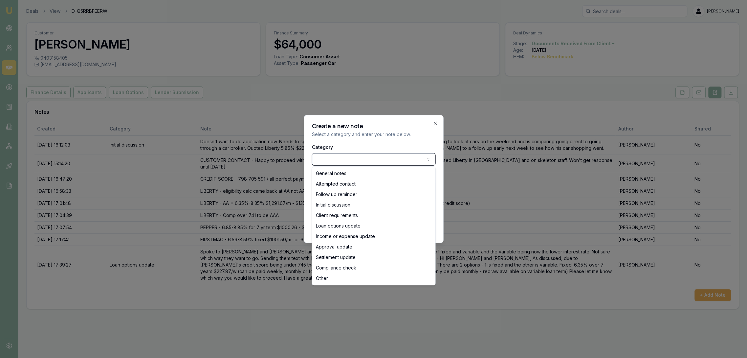
click at [334, 157] on body "Emu Broker Deals View D-Q5RRBFEERW [PERSON_NAME] Toggle Menu Customer [PERSON_N…" at bounding box center [373, 179] width 747 height 358
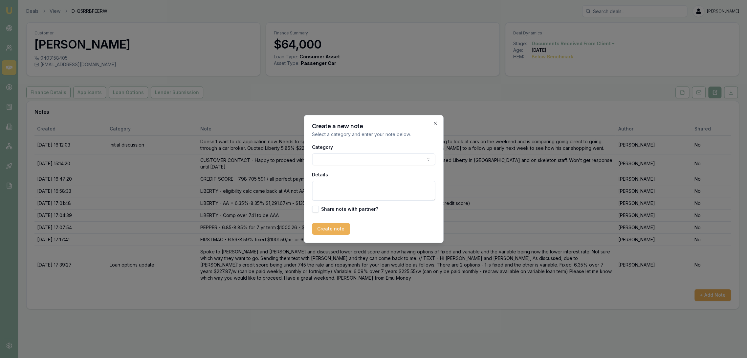
click at [328, 188] on textarea "Details" at bounding box center [373, 191] width 123 height 20
type textarea "CONFIRMED WITH LIBERTY that interest rate will be determined by the lowest cred…"
click at [314, 227] on button "Create note" at bounding box center [331, 229] width 38 height 12
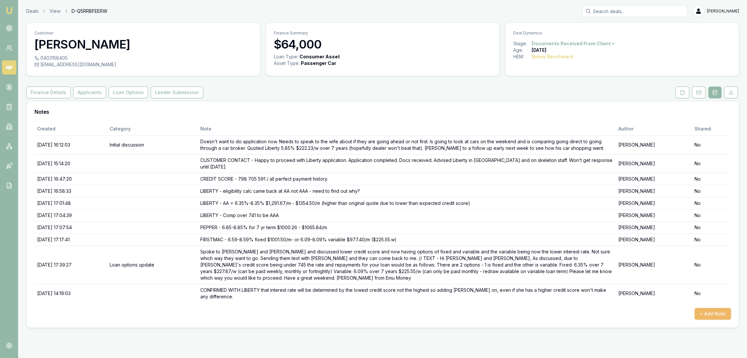
click at [710, 308] on button "+ Add Note" at bounding box center [712, 314] width 36 height 12
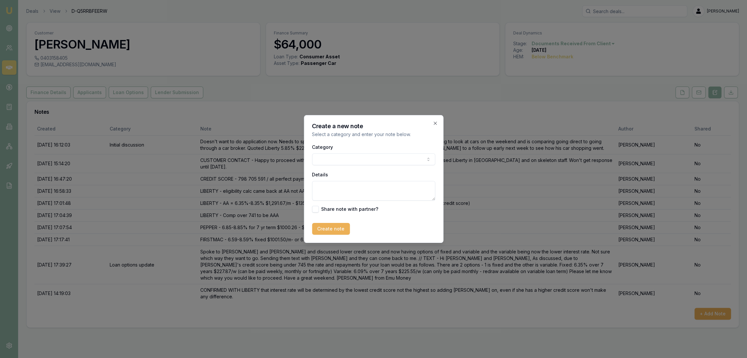
click at [328, 189] on textarea "Details" at bounding box center [373, 191] width 123 height 20
type textarea "CUSTOMER CONTACT - let [PERSON_NAME] and [PERSON_NAME] know that adding her on …"
click at [327, 227] on button "Create note" at bounding box center [331, 229] width 38 height 12
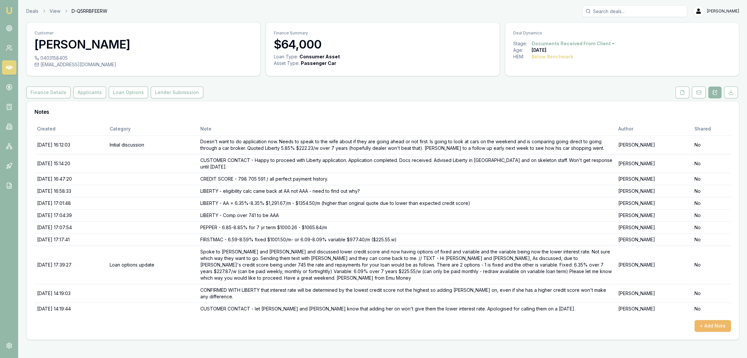
click at [712, 320] on button "+ Add Note" at bounding box center [712, 326] width 36 height 12
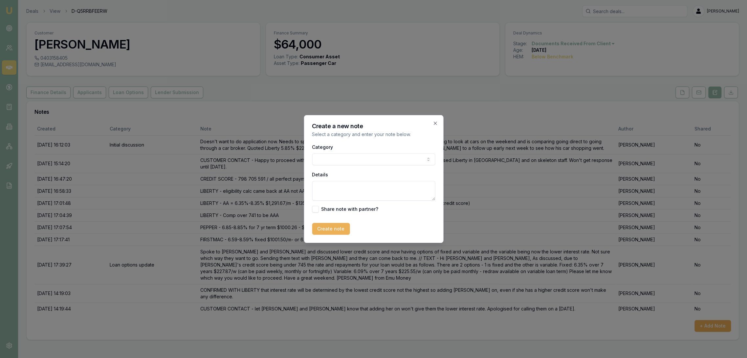
click at [350, 192] on textarea "Details" at bounding box center [373, 191] width 123 height 20
type textarea "above cont - they will discuss and come back to me [DATE]."
click at [339, 225] on button "Create note" at bounding box center [331, 229] width 38 height 12
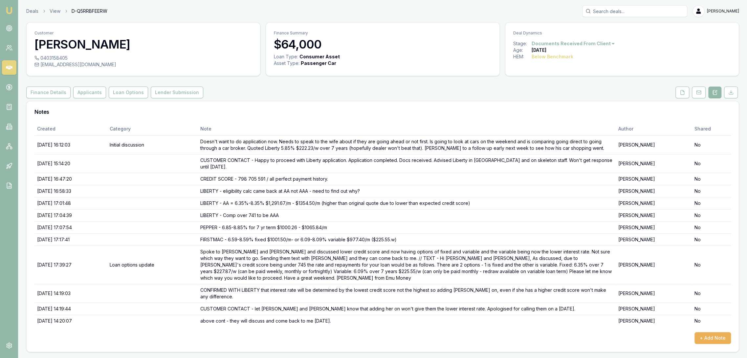
drag, startPoint x: 6, startPoint y: 8, endPoint x: 40, endPoint y: 3, distance: 34.9
click at [7, 8] on img at bounding box center [9, 11] width 8 height 8
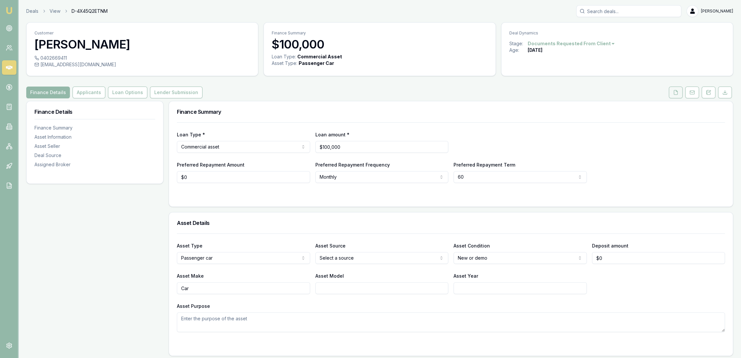
drag, startPoint x: 679, startPoint y: 94, endPoint x: 669, endPoint y: 93, distance: 9.3
click at [678, 94] on button at bounding box center [676, 93] width 14 height 12
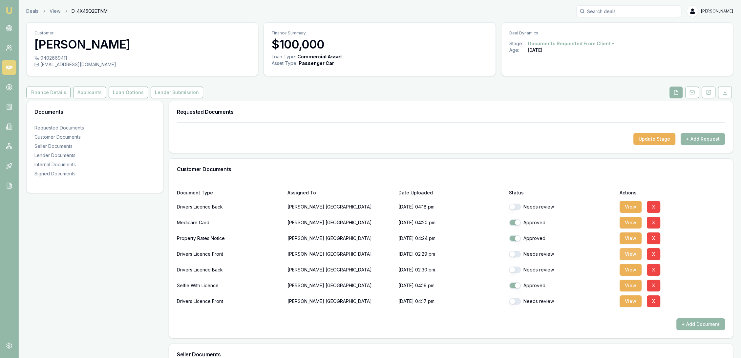
click at [630, 255] on button "View" at bounding box center [631, 254] width 22 height 12
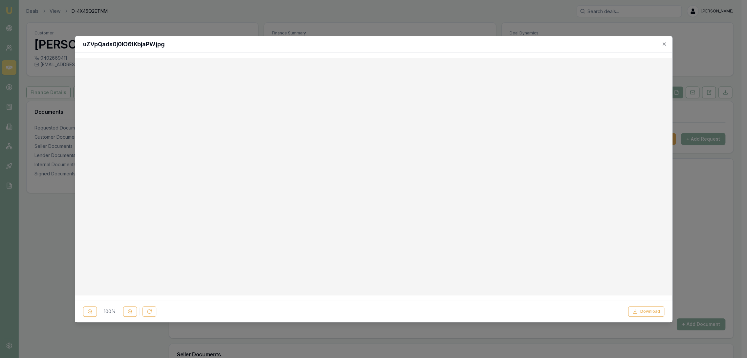
click at [662, 42] on icon "button" at bounding box center [663, 43] width 5 height 5
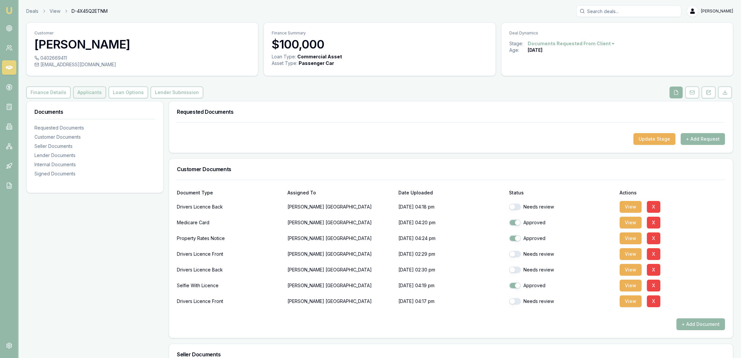
drag, startPoint x: 87, startPoint y: 91, endPoint x: 90, endPoint y: 94, distance: 3.7
click at [87, 91] on button "Applicants" at bounding box center [89, 93] width 33 height 12
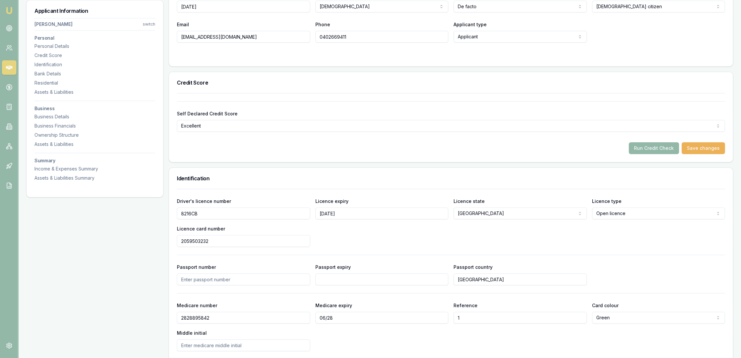
scroll to position [182, 0]
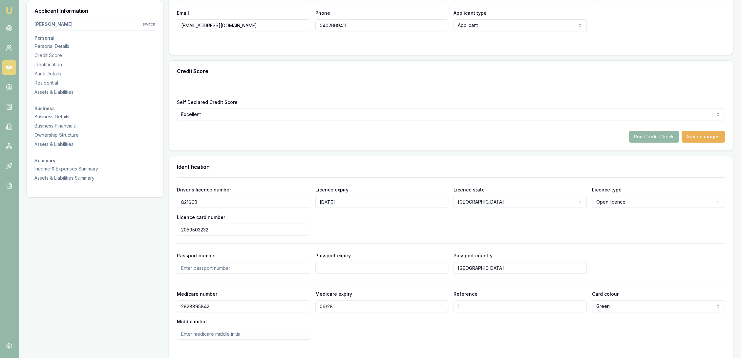
click at [200, 230] on input "2059503232" at bounding box center [243, 230] width 133 height 12
click at [206, 229] on input "2059508232" at bounding box center [243, 230] width 133 height 12
type input "2059508282"
click at [376, 221] on div "Driver's licence number 8216CB Licence expiry [DATE] Licence state [GEOGRAPHIC_…" at bounding box center [451, 211] width 548 height 50
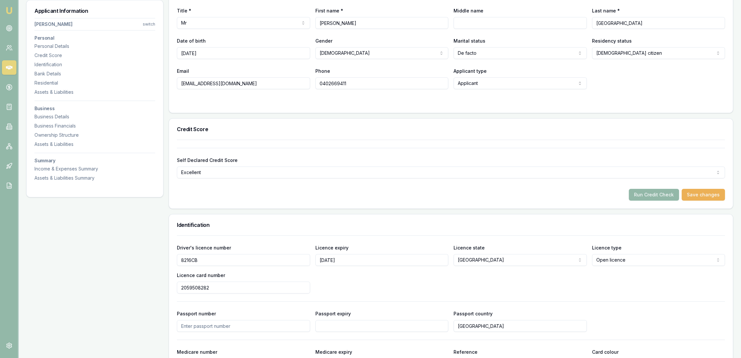
scroll to position [109, 0]
